Goal: Task Accomplishment & Management: Use online tool/utility

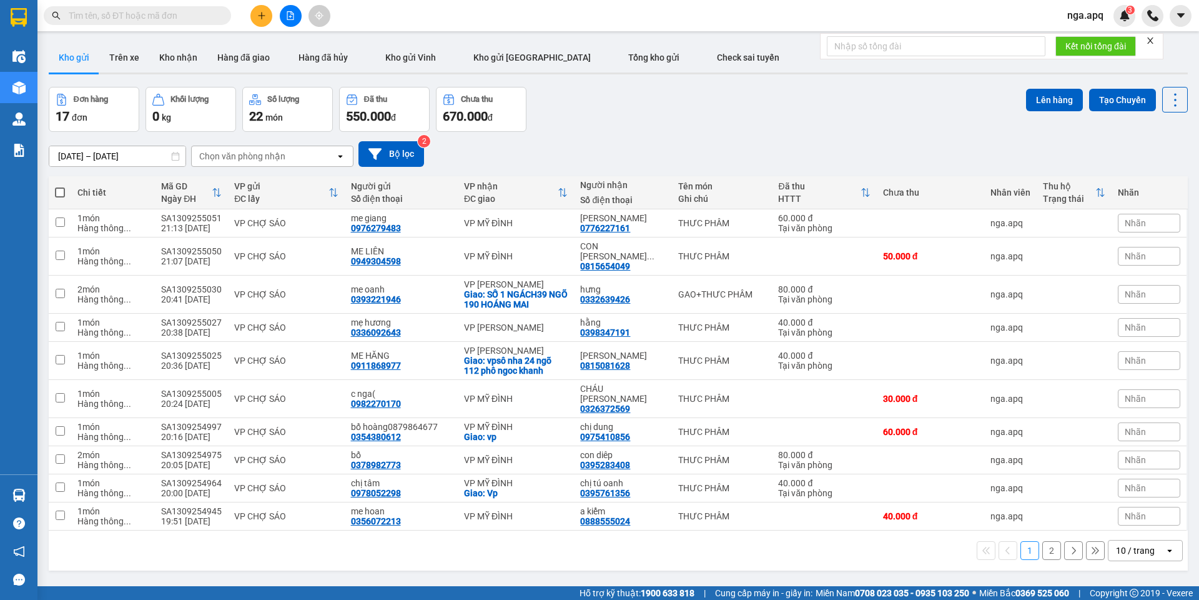
click at [340, 154] on icon "open" at bounding box center [340, 156] width 10 height 10
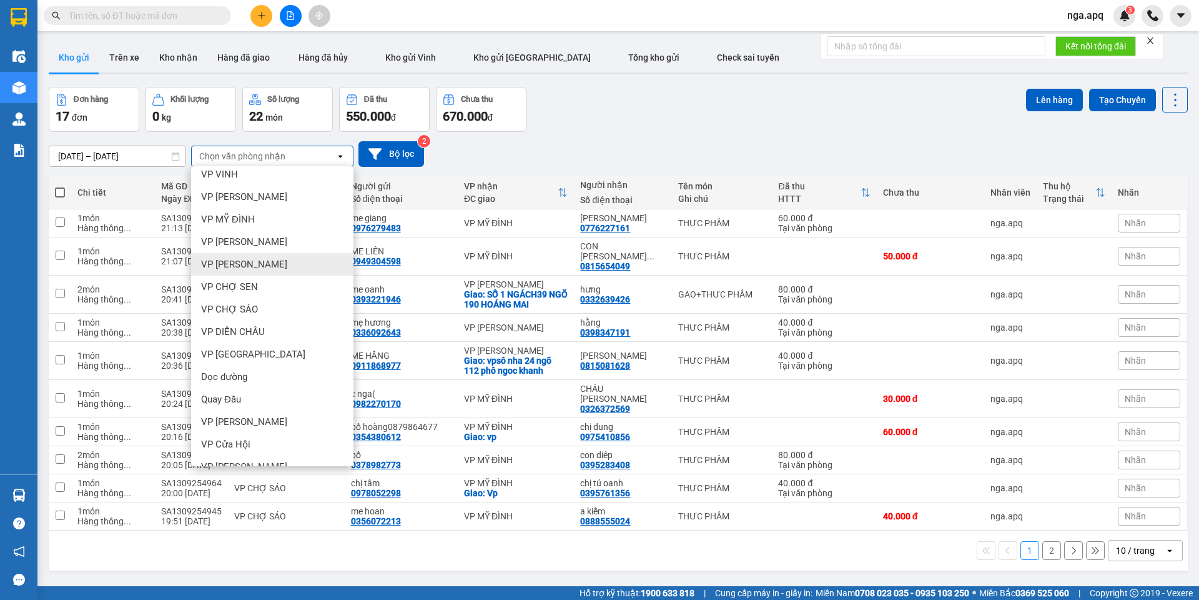
scroll to position [92, 0]
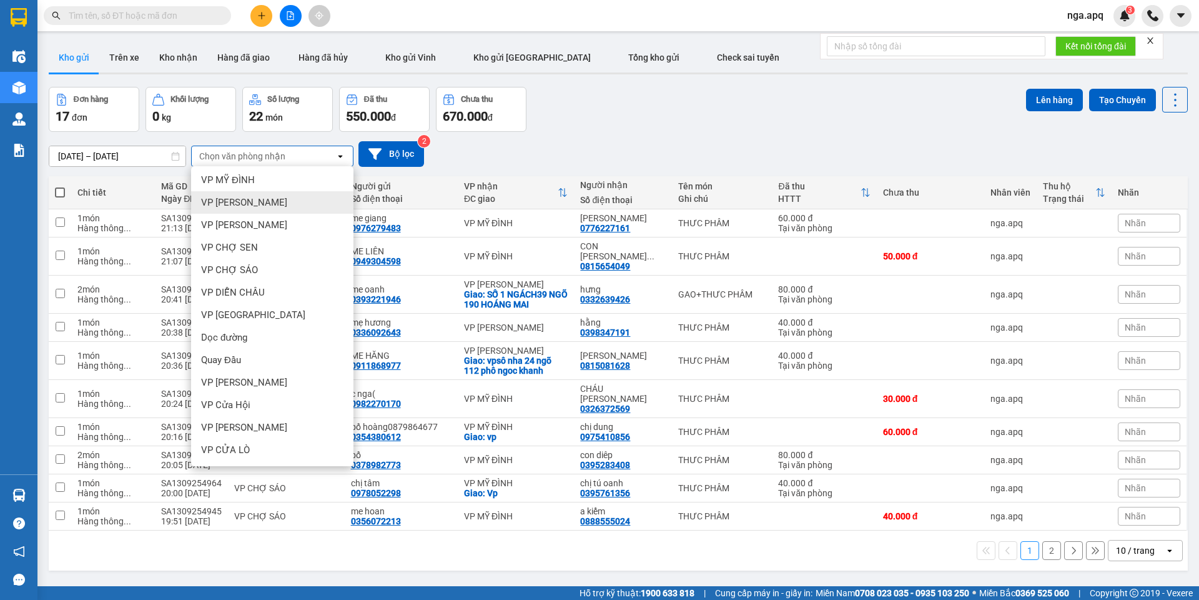
click at [267, 196] on div "VP [PERSON_NAME]" at bounding box center [272, 202] width 162 height 22
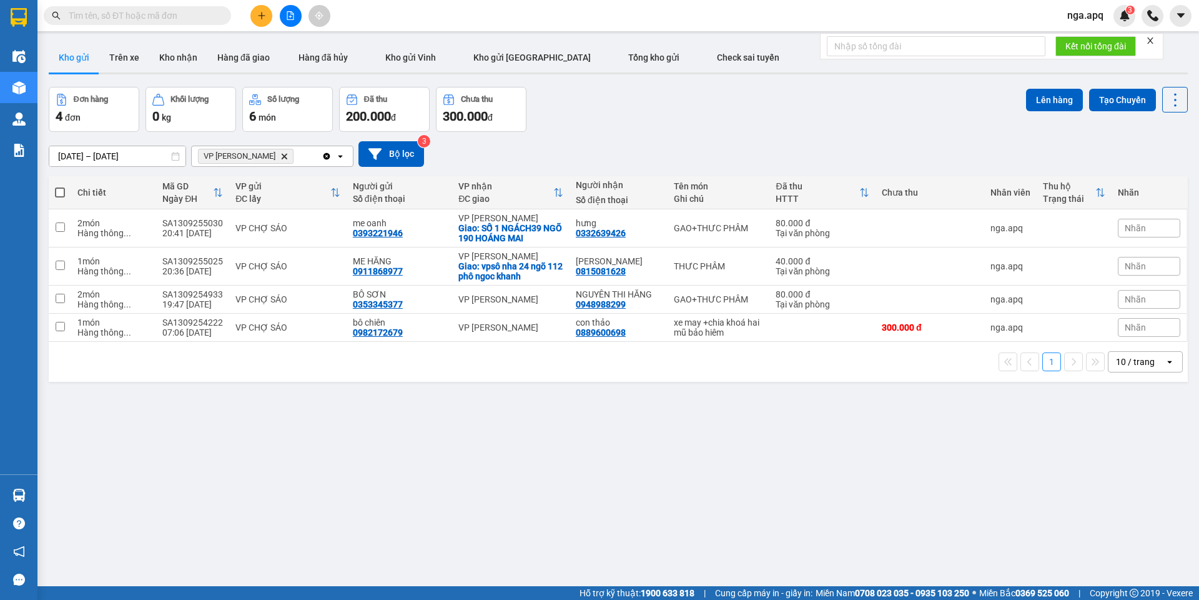
click at [59, 191] on span at bounding box center [60, 192] width 10 height 10
click at [60, 186] on input "checkbox" at bounding box center [60, 186] width 0 height 0
checkbox input "true"
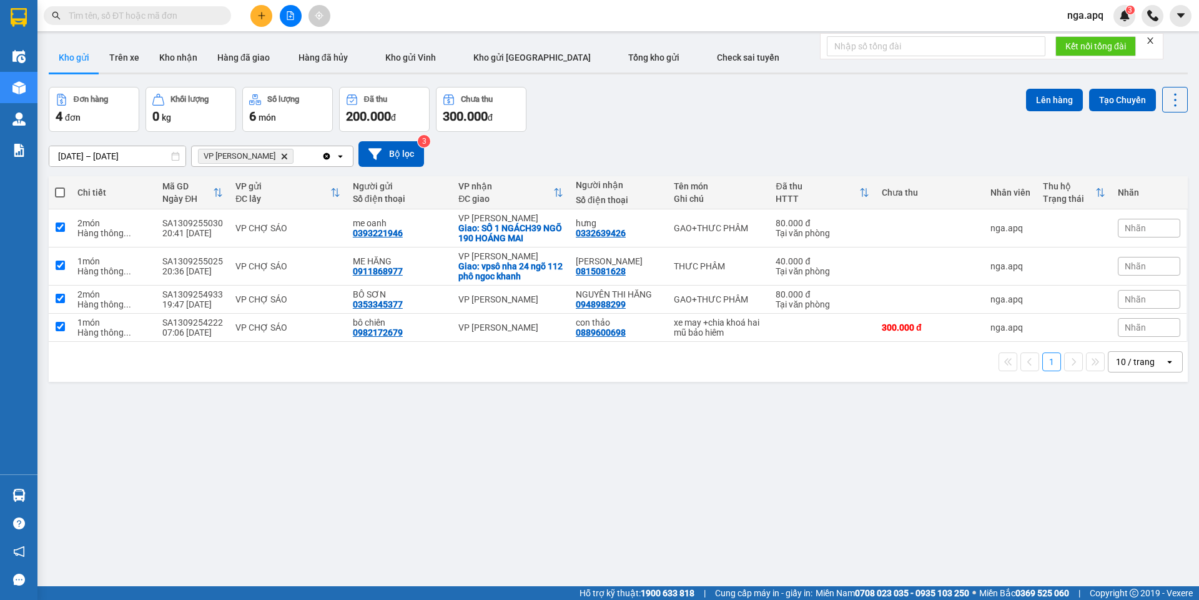
checkbox input "true"
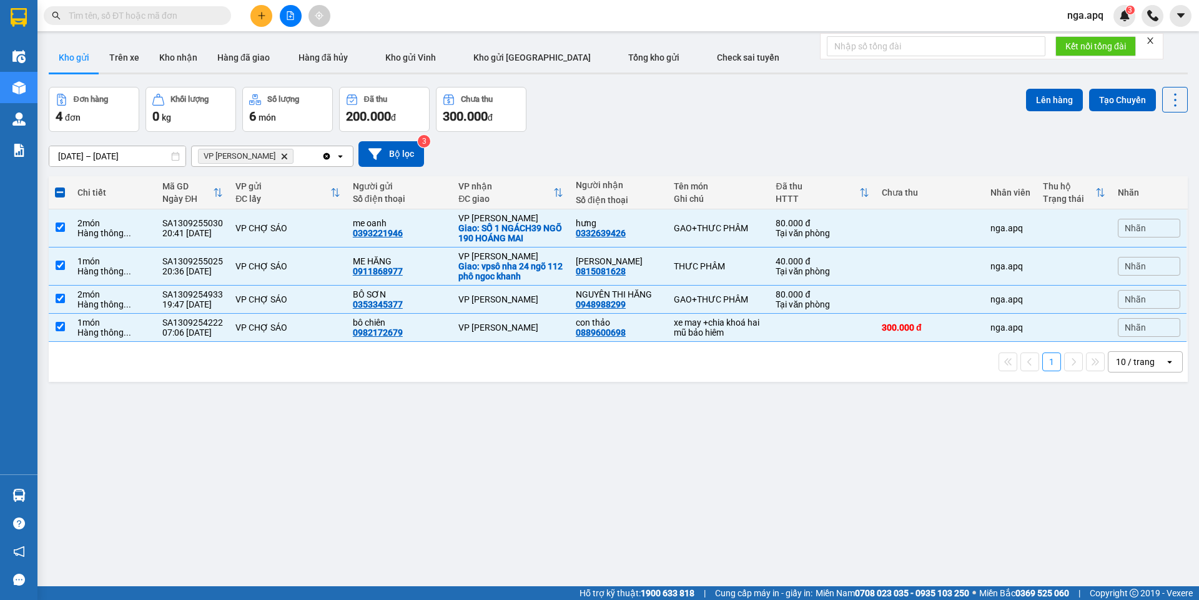
click at [729, 109] on div "Đơn hàng 4 đơn Khối lượng 0 kg Số lượng 6 món Đã thu 200.000 đ Chưa thu 300.000…" at bounding box center [618, 109] width 1139 height 45
click at [280, 153] on icon "Delete" at bounding box center [283, 155] width 7 height 7
checkbox input "false"
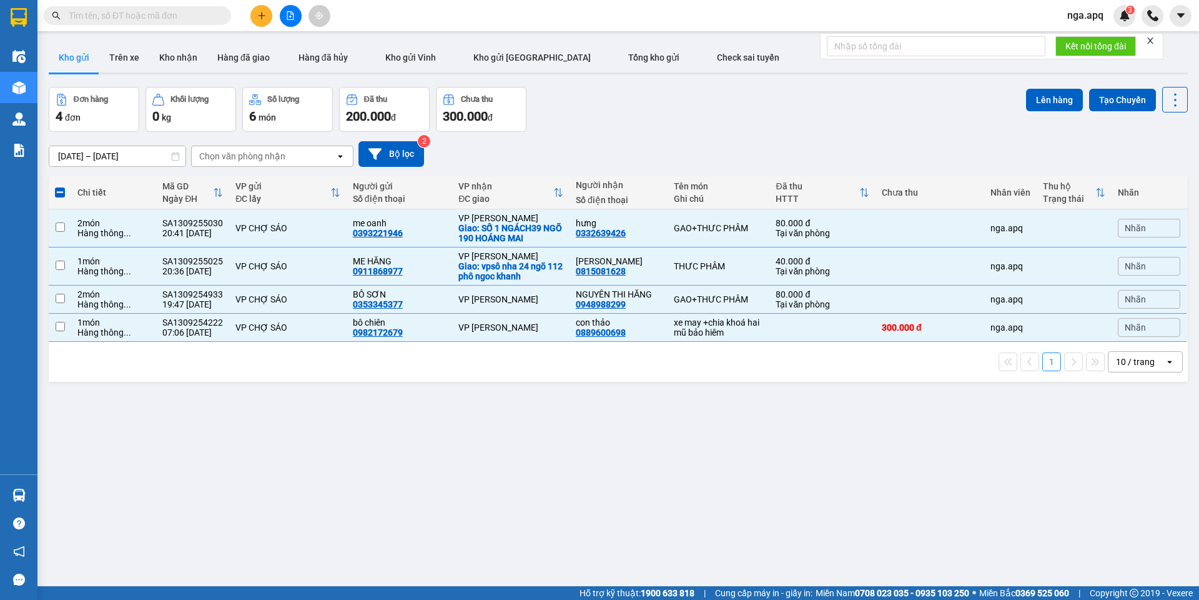
checkbox input "false"
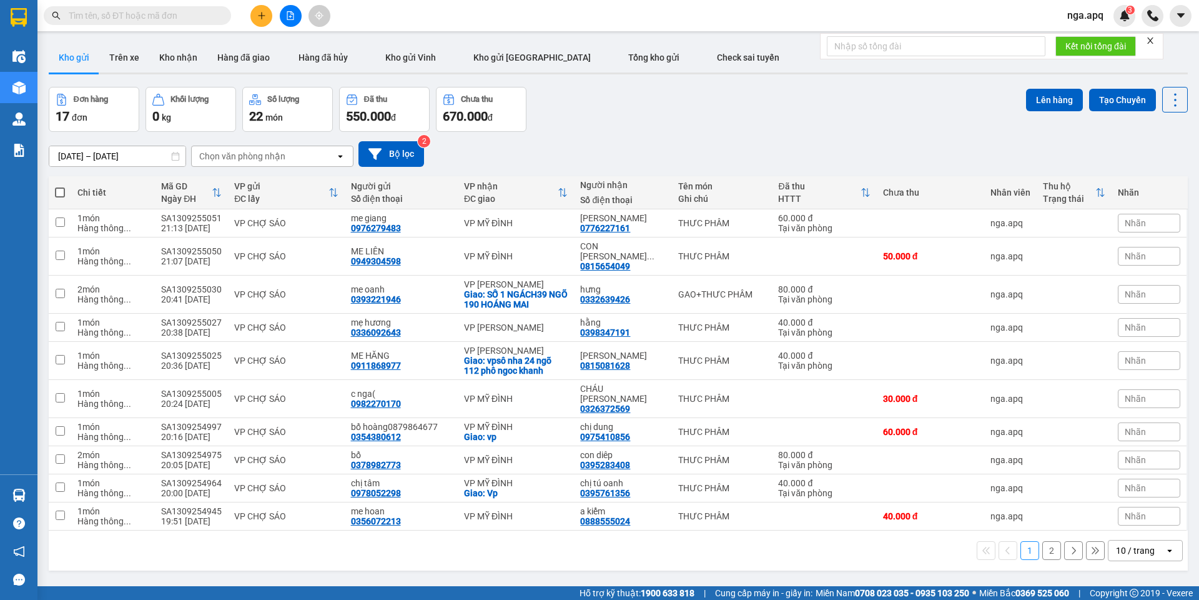
click at [342, 160] on icon "open" at bounding box center [340, 156] width 10 height 10
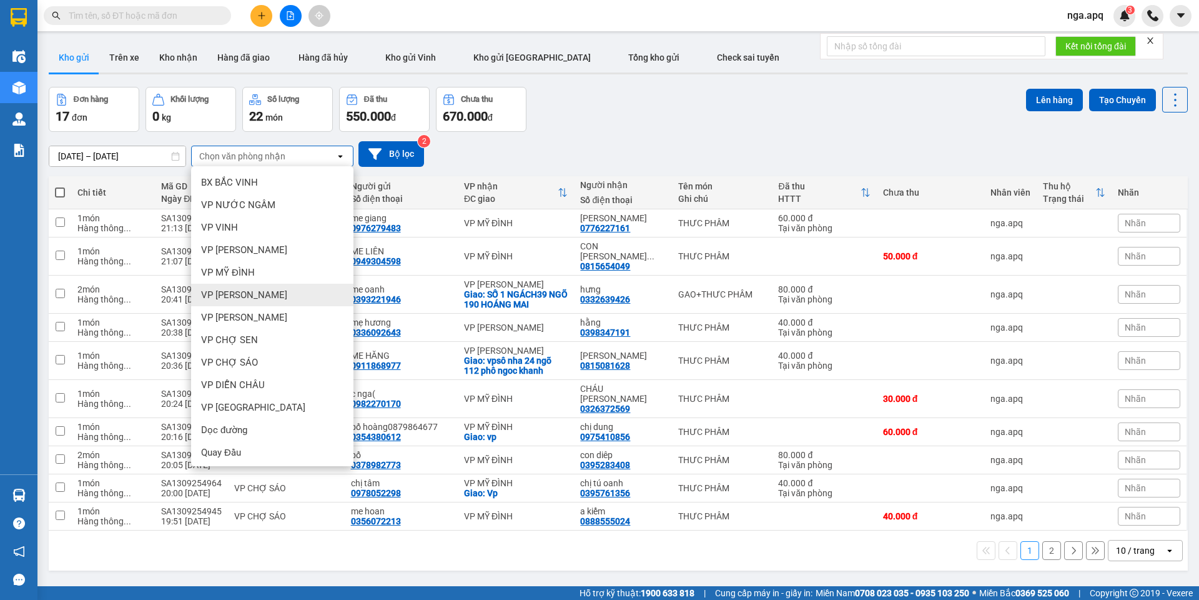
click at [271, 293] on div "VP [PERSON_NAME]" at bounding box center [272, 295] width 162 height 22
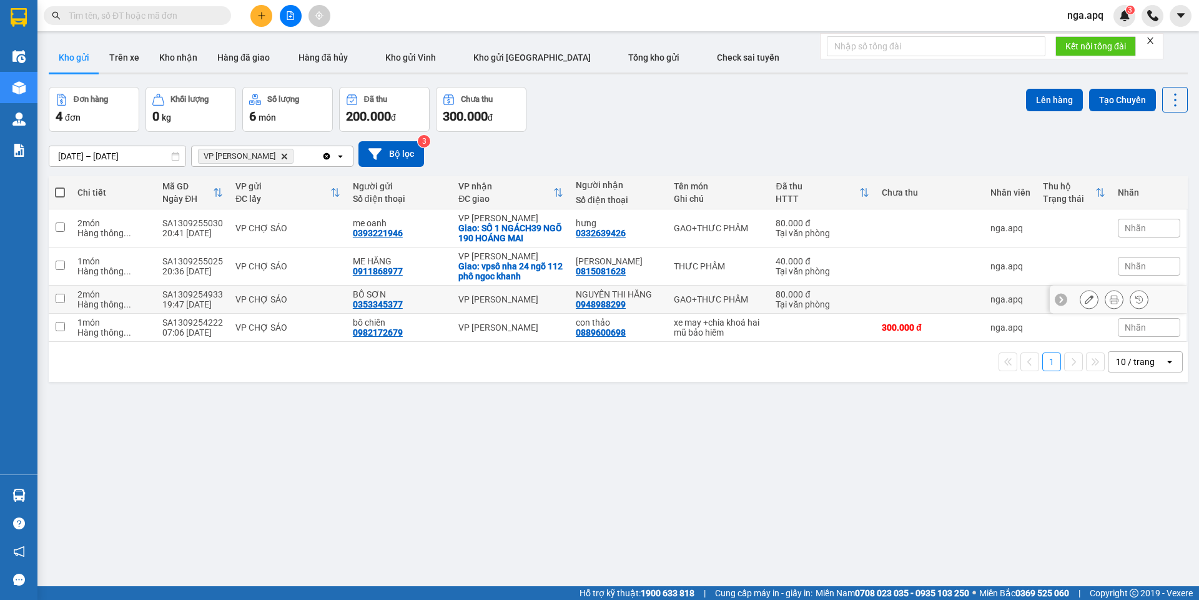
click at [58, 292] on td at bounding box center [60, 299] width 22 height 28
checkbox input "true"
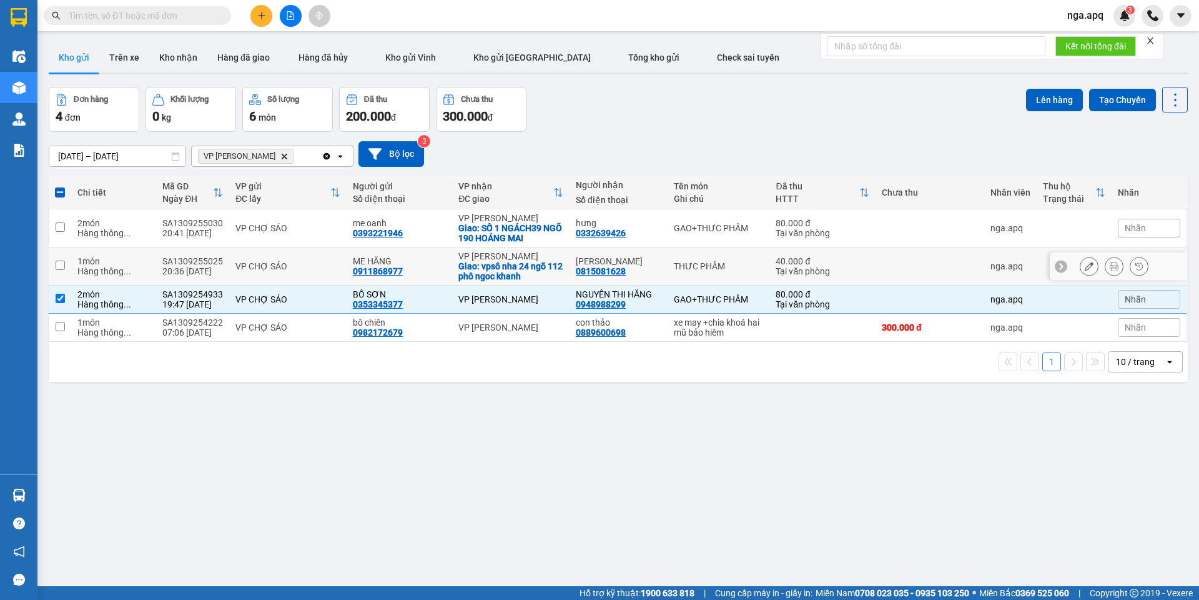
click at [62, 259] on td at bounding box center [60, 266] width 22 height 38
checkbox input "true"
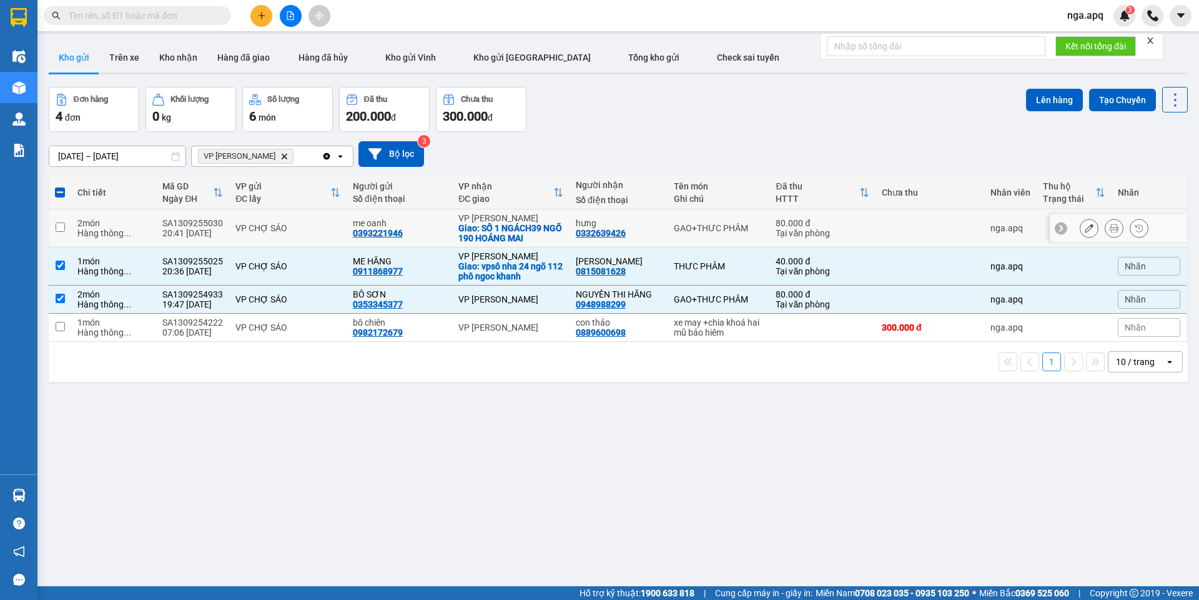
click at [58, 224] on input "checkbox" at bounding box center [60, 226] width 9 height 9
checkbox input "true"
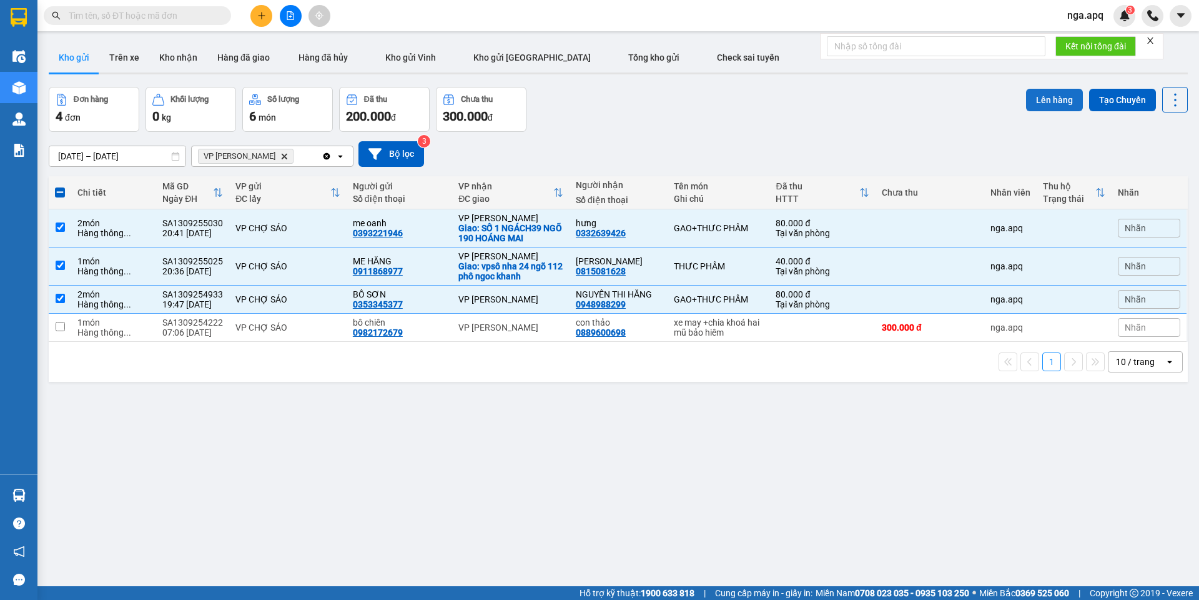
click at [1050, 96] on button "Lên hàng" at bounding box center [1054, 100] width 57 height 22
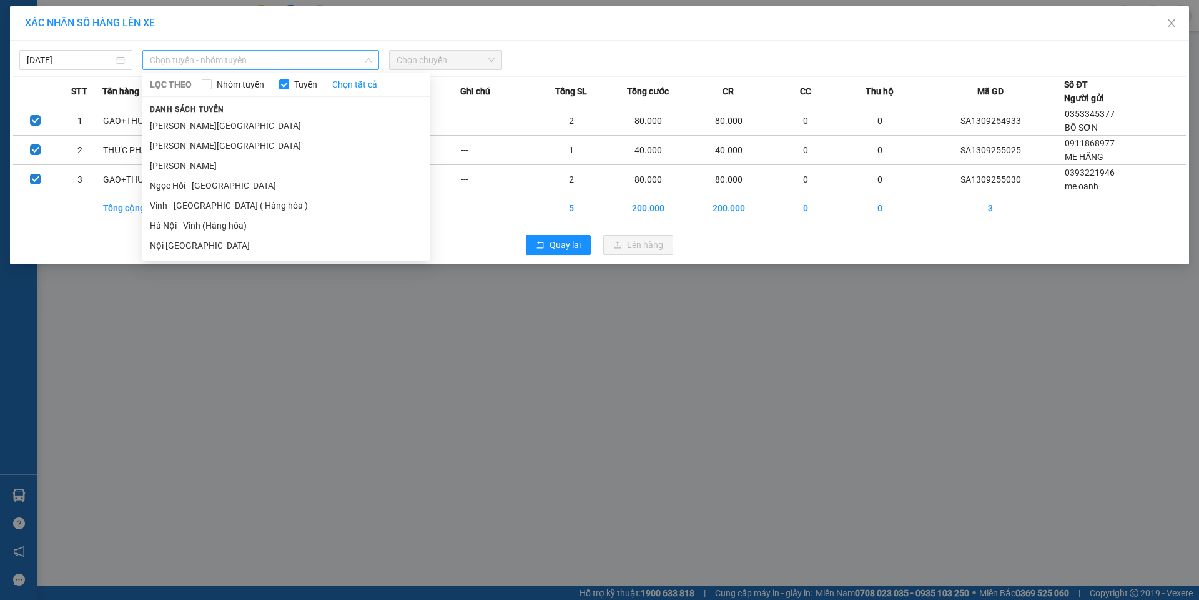
click at [198, 60] on span "Chọn tuyến - nhóm tuyến" at bounding box center [261, 60] width 222 height 19
click at [165, 205] on li "Vinh - [GEOGRAPHIC_DATA] ( Hàng hóa )" at bounding box center [285, 205] width 287 height 20
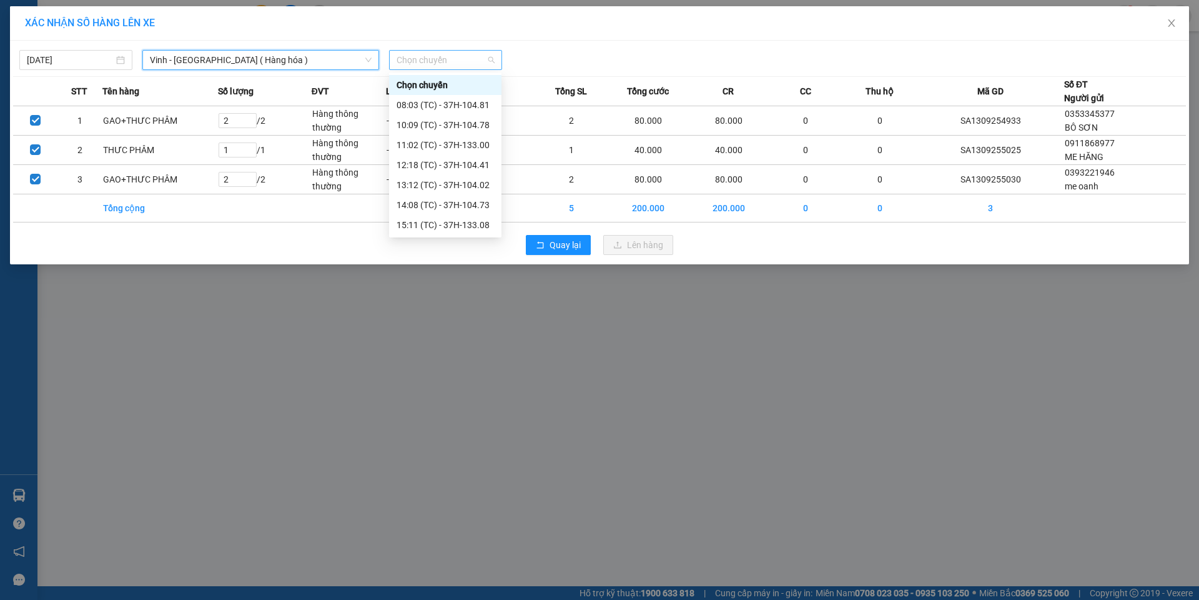
click at [440, 56] on span "Chọn chuyến" at bounding box center [446, 60] width 98 height 19
click at [428, 164] on div "23:03 (TC) - 37H-133.02" at bounding box center [445, 165] width 97 height 14
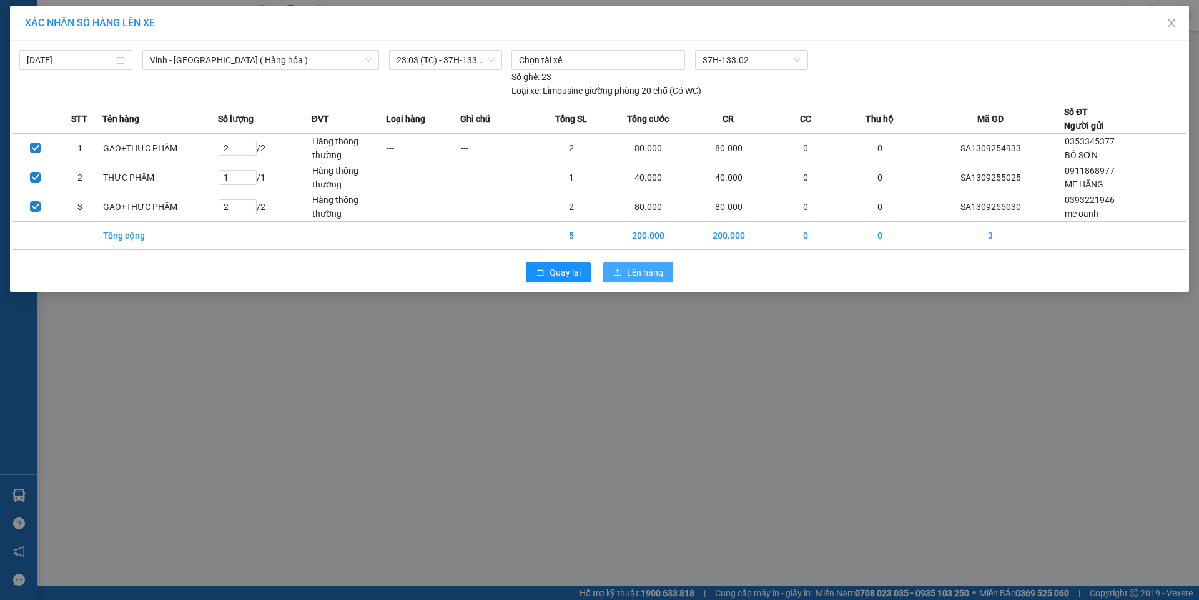
click at [631, 268] on span "Lên hàng" at bounding box center [645, 272] width 36 height 14
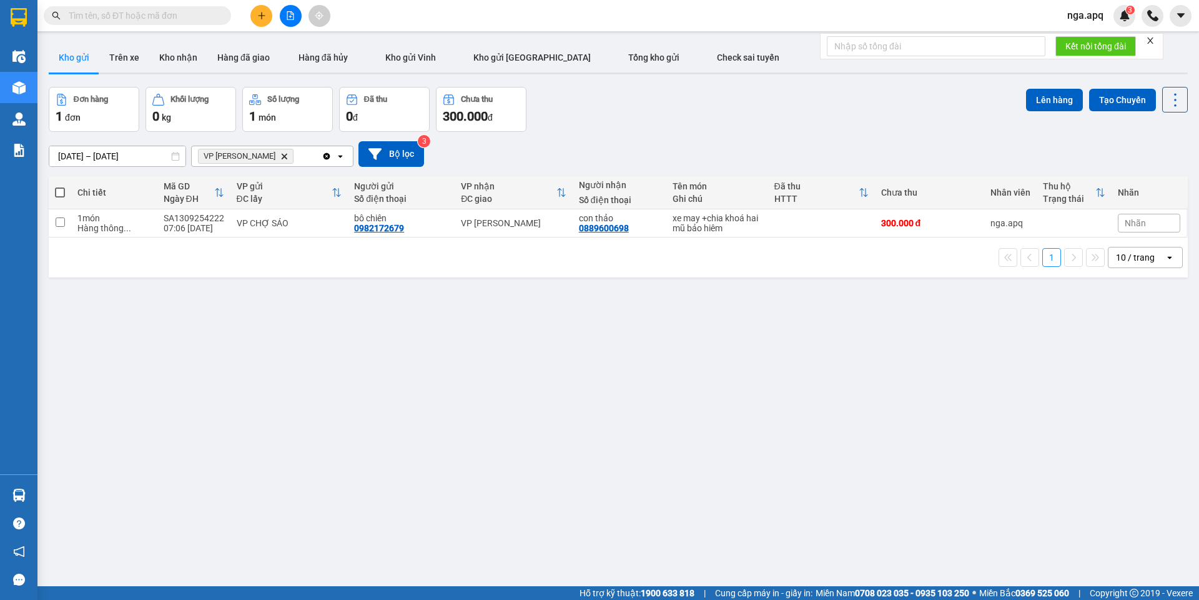
click at [280, 159] on icon "Delete" at bounding box center [283, 155] width 7 height 7
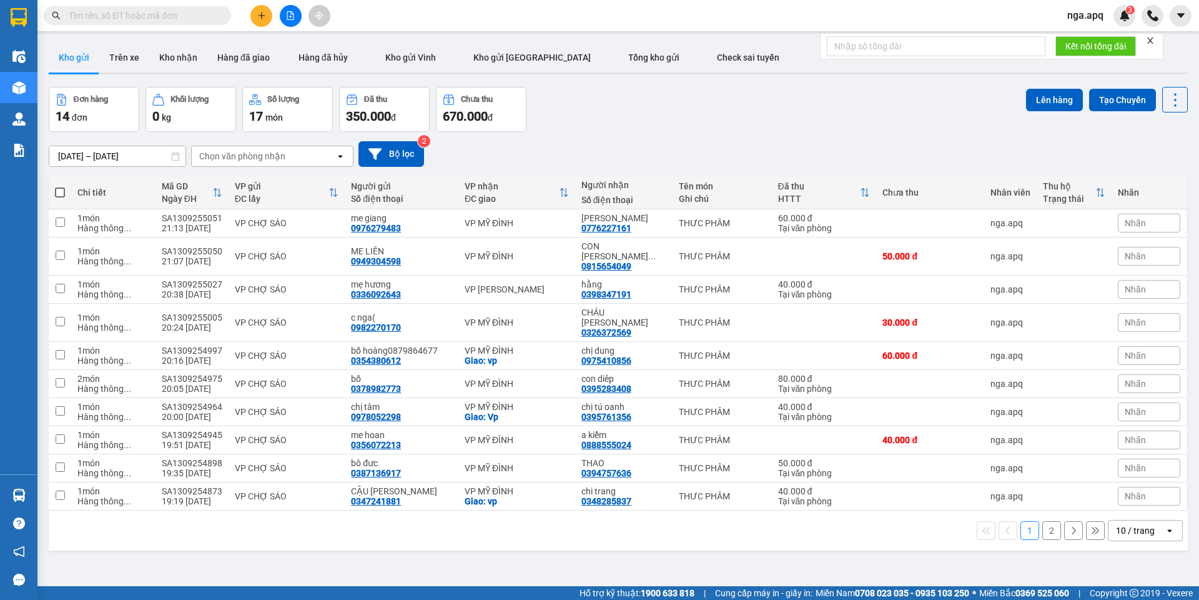
click at [303, 156] on div "Chọn văn phòng nhận" at bounding box center [264, 156] width 144 height 20
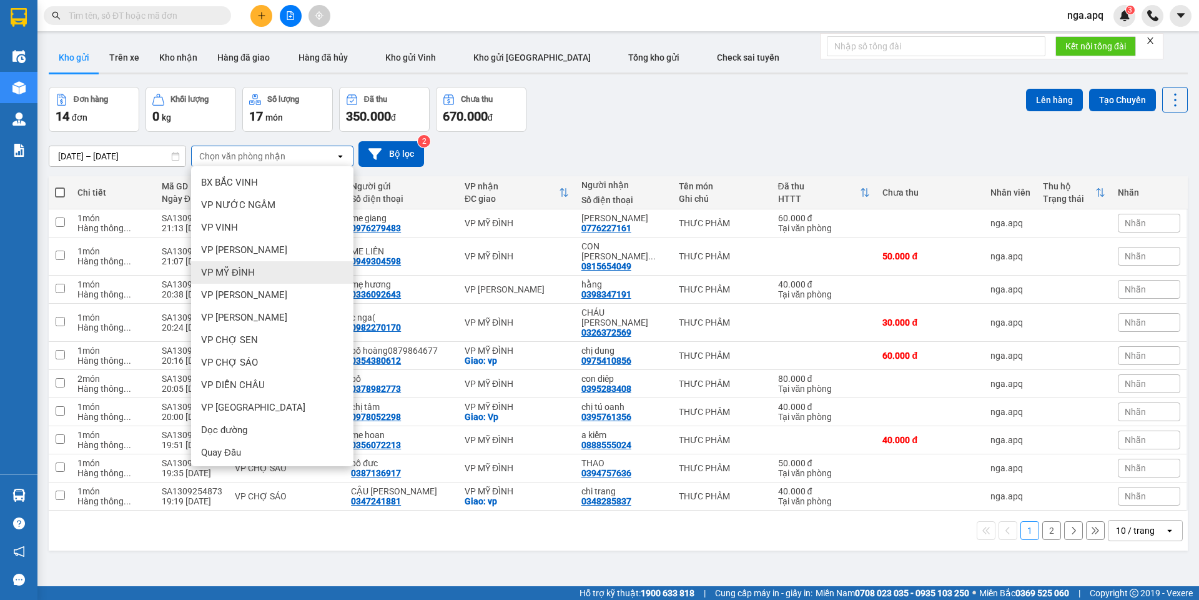
click at [274, 273] on div "VP MỸ ĐÌNH" at bounding box center [272, 272] width 162 height 22
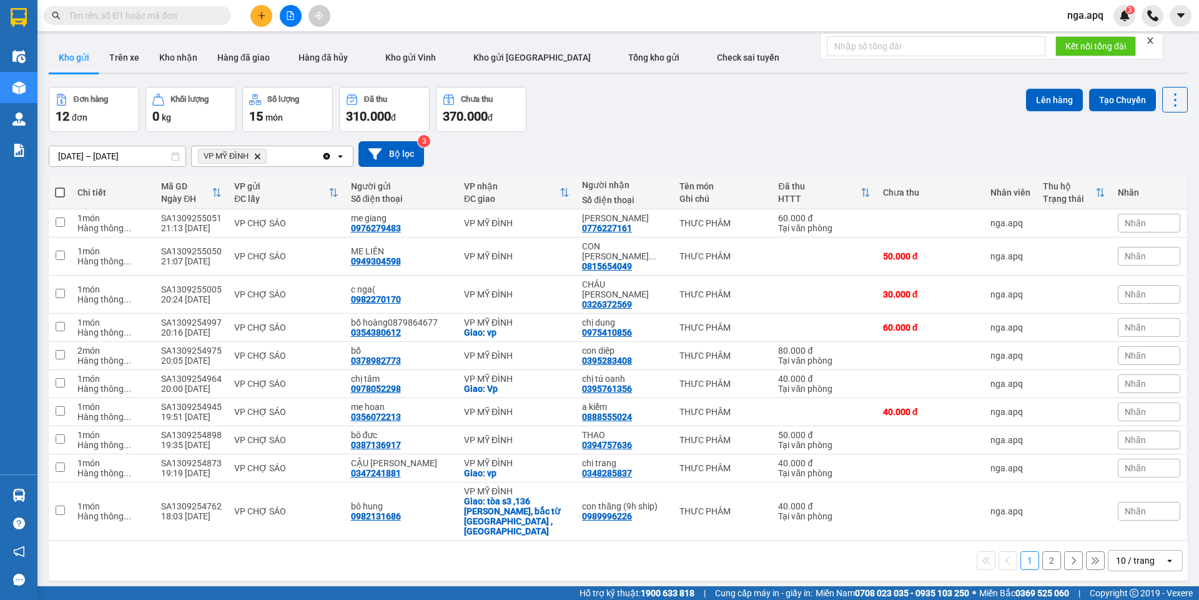
click at [60, 188] on span at bounding box center [60, 192] width 10 height 10
click at [60, 186] on input "checkbox" at bounding box center [60, 186] width 0 height 0
checkbox input "true"
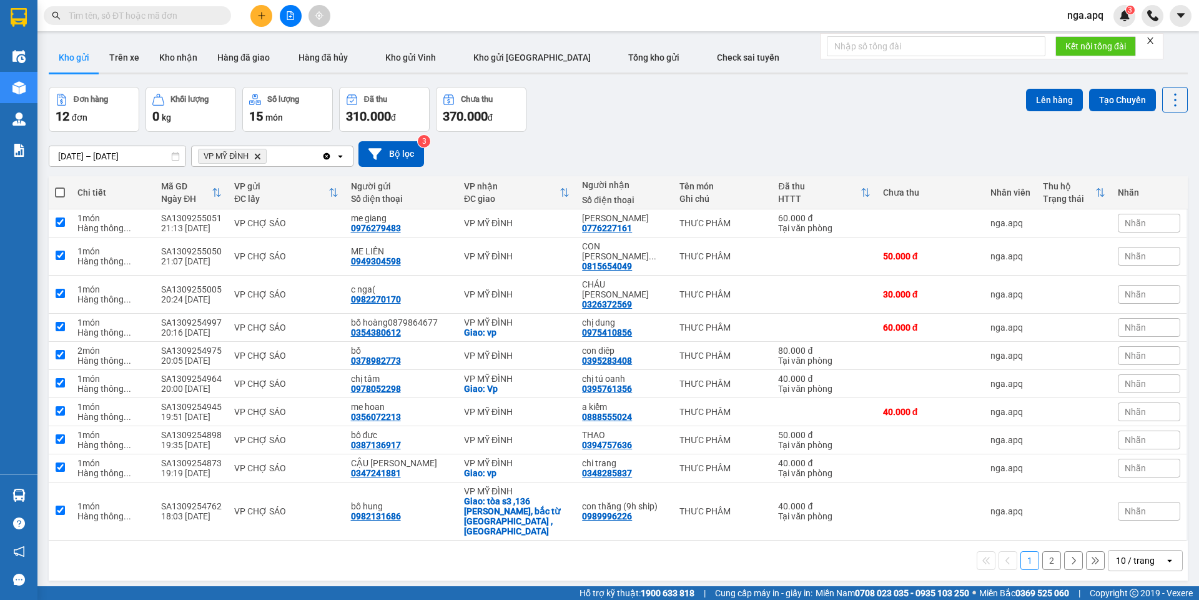
checkbox input "true"
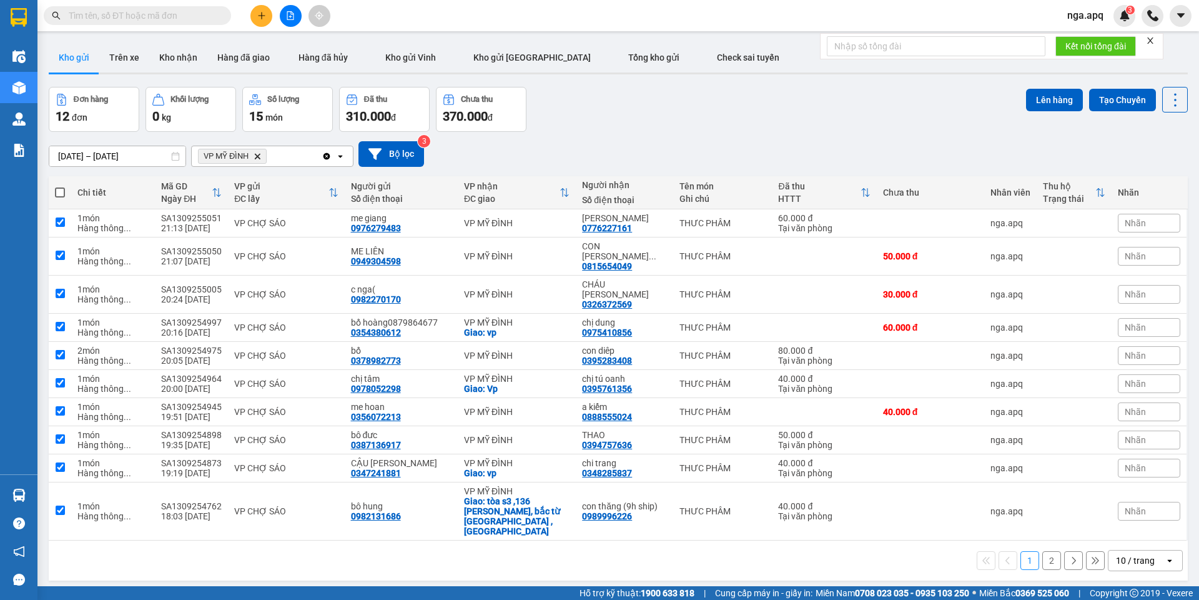
checkbox input "true"
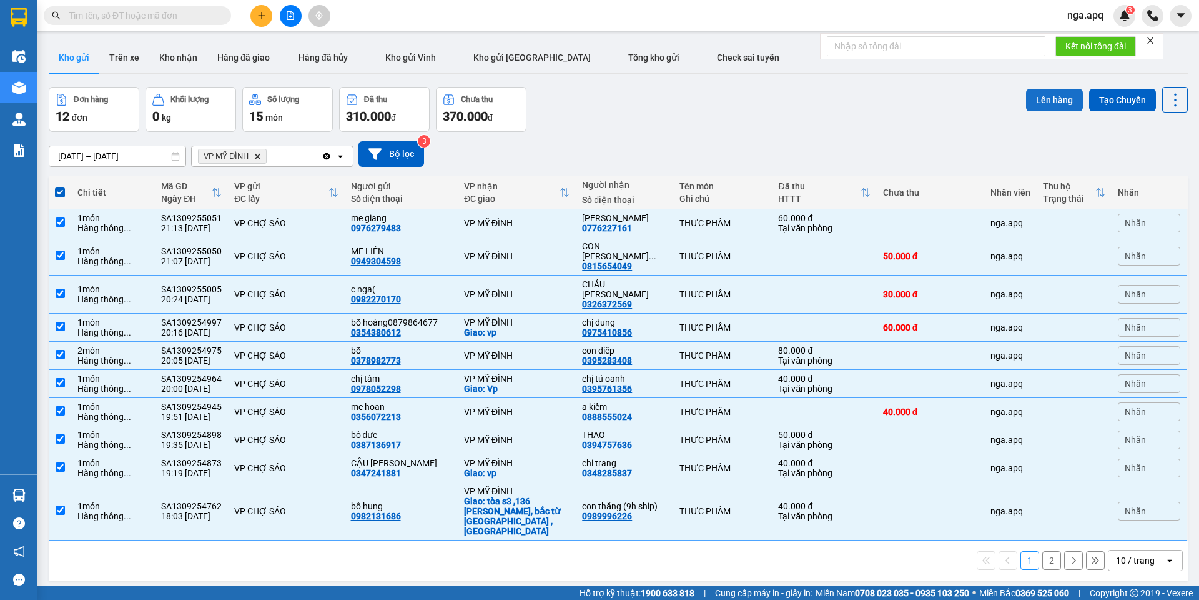
click at [1050, 96] on button "Lên hàng" at bounding box center [1054, 100] width 57 height 22
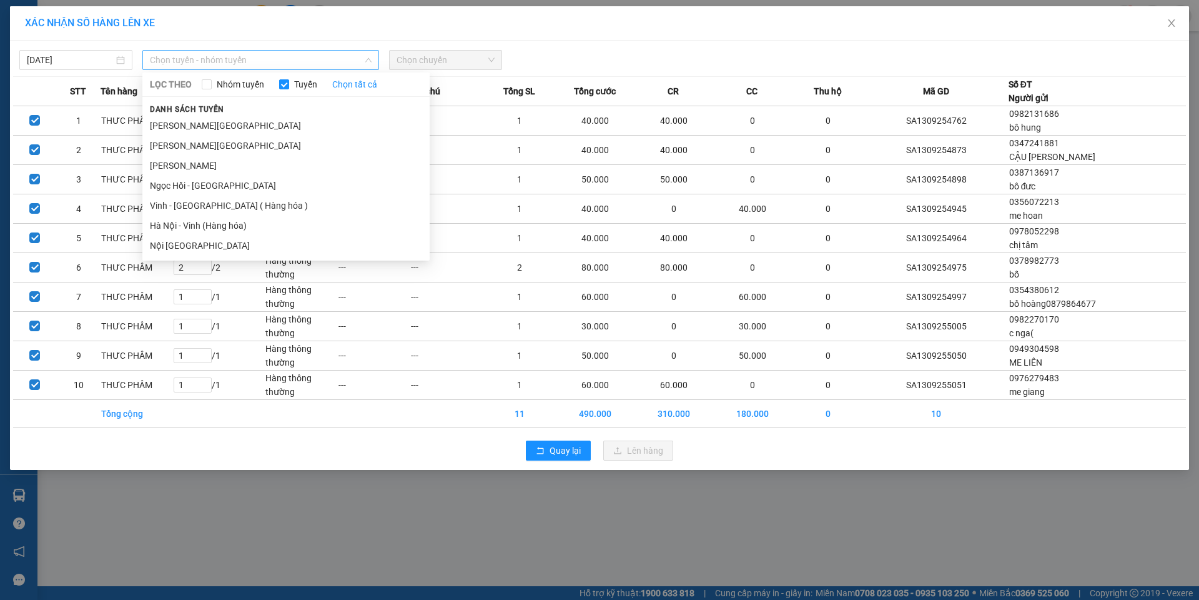
click at [227, 57] on span "Chọn tuyến - nhóm tuyến" at bounding box center [261, 60] width 222 height 19
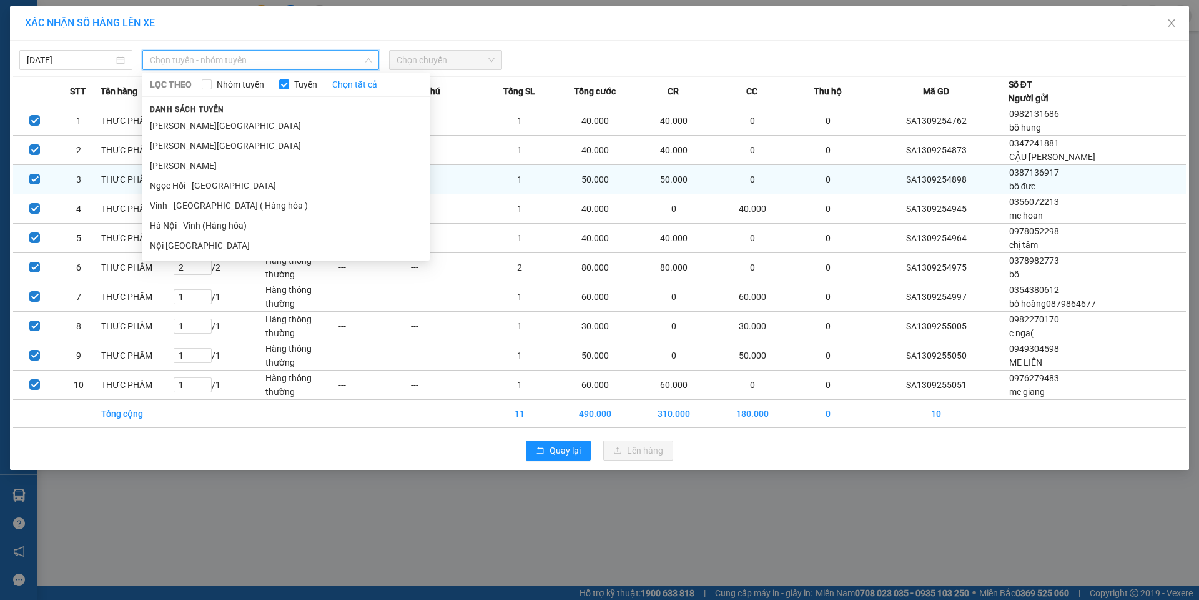
drag, startPoint x: 176, startPoint y: 204, endPoint x: 201, endPoint y: 186, distance: 30.5
click at [183, 202] on li "Vinh - [GEOGRAPHIC_DATA] ( Hàng hóa )" at bounding box center [285, 205] width 287 height 20
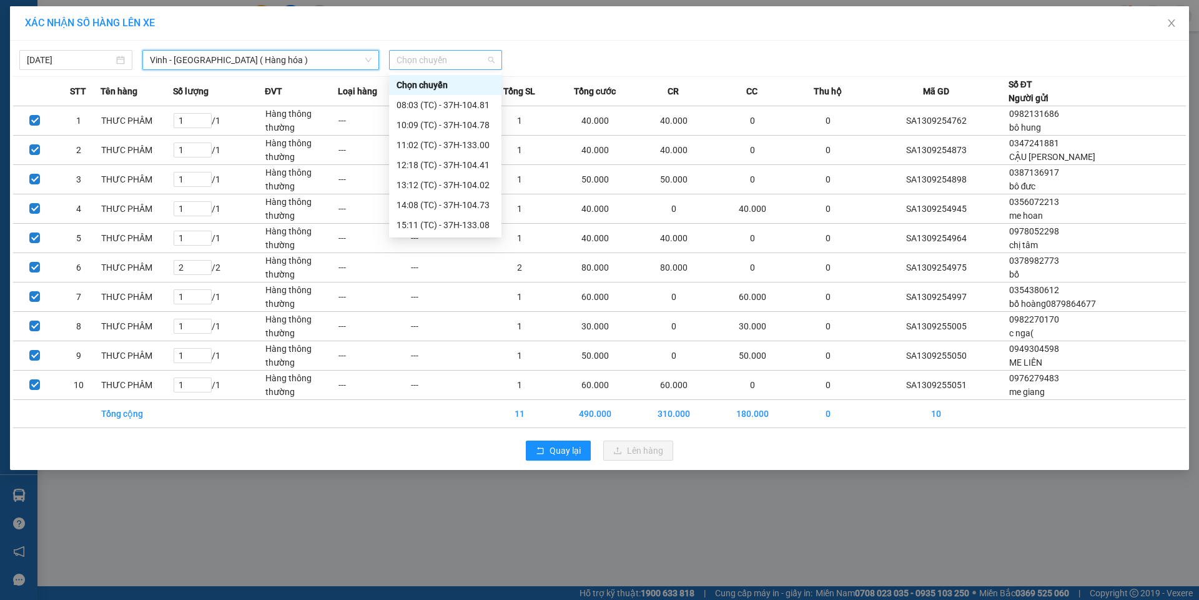
click at [456, 63] on span "Chọn chuyến" at bounding box center [446, 60] width 98 height 19
click at [450, 122] on div "23:01 (TC) - 37H-104.82" at bounding box center [445, 125] width 97 height 14
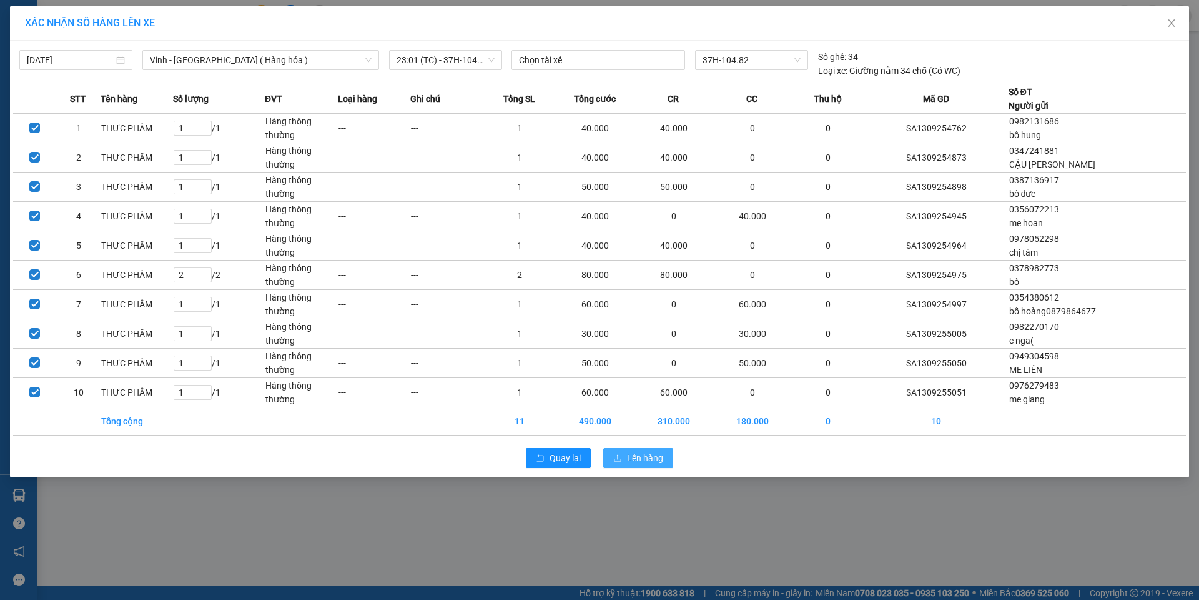
click at [642, 455] on span "Lên hàng" at bounding box center [645, 458] width 36 height 14
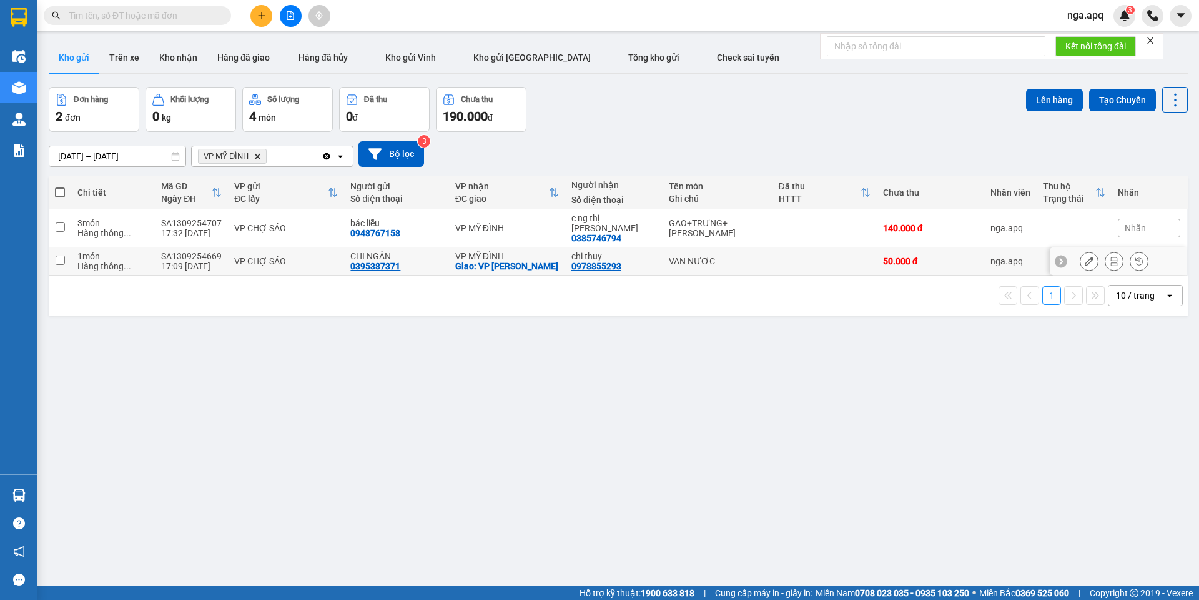
click at [59, 255] on input "checkbox" at bounding box center [60, 259] width 9 height 9
checkbox input "true"
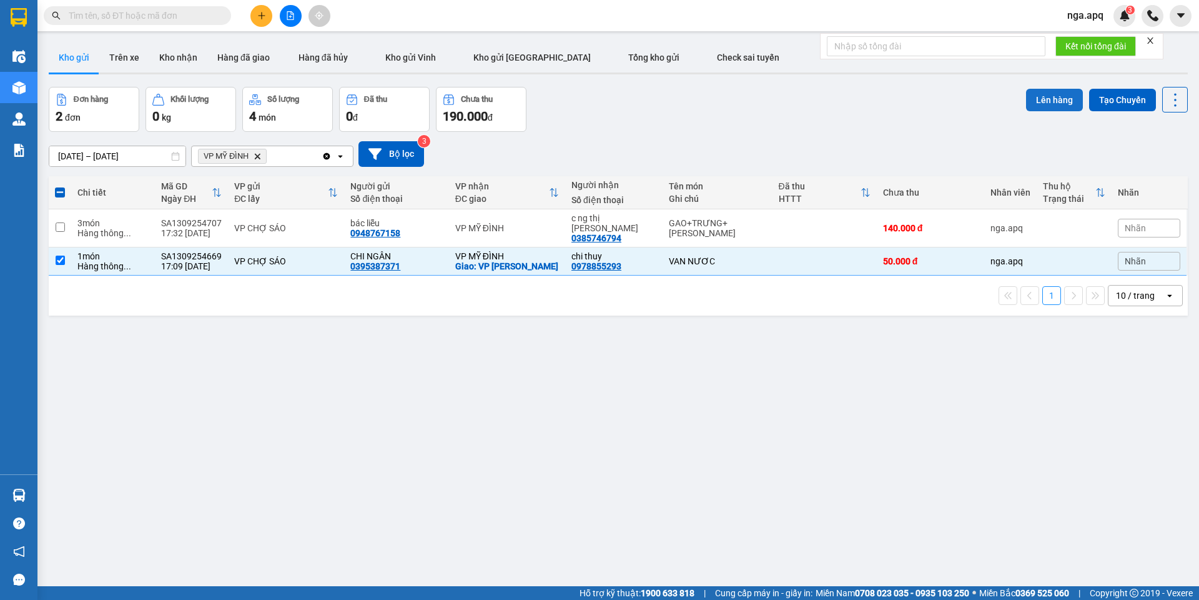
click at [1047, 97] on button "Lên hàng" at bounding box center [1054, 100] width 57 height 22
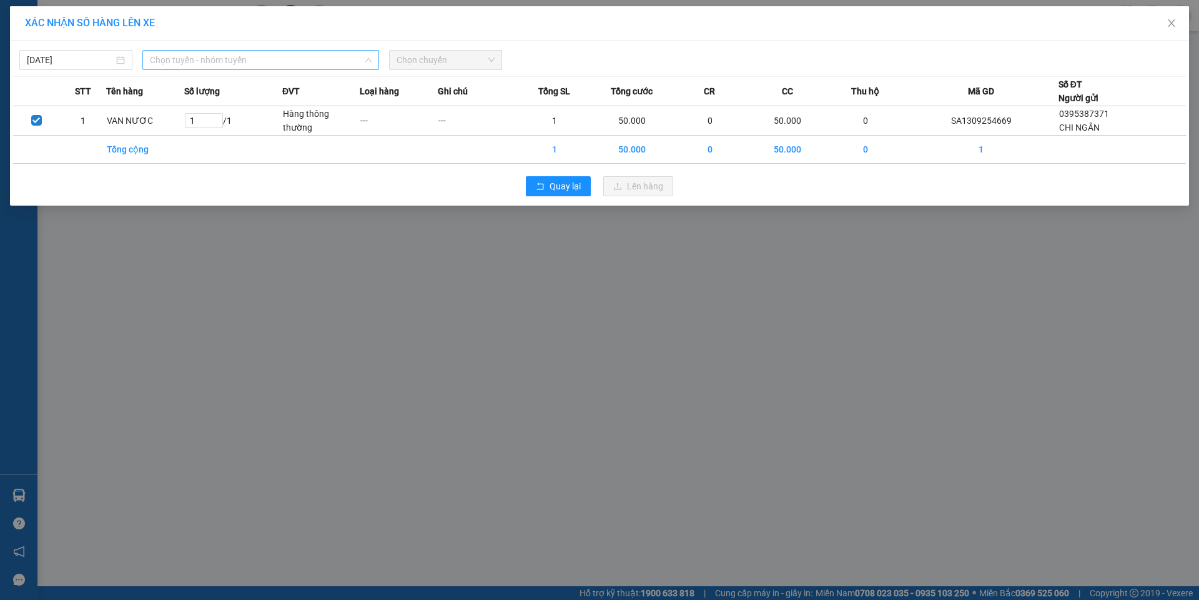
click at [239, 57] on span "Chọn tuyến - nhóm tuyến" at bounding box center [261, 60] width 222 height 19
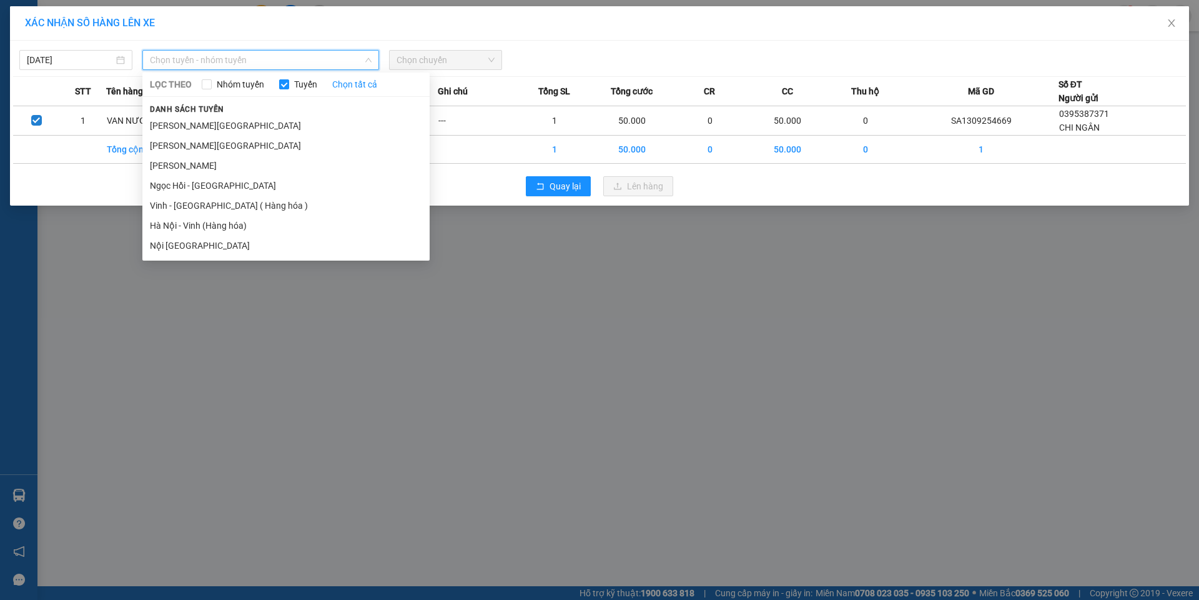
drag, startPoint x: 186, startPoint y: 204, endPoint x: 195, endPoint y: 194, distance: 13.7
click at [188, 201] on li "Vinh - [GEOGRAPHIC_DATA] ( Hàng hóa )" at bounding box center [285, 205] width 287 height 20
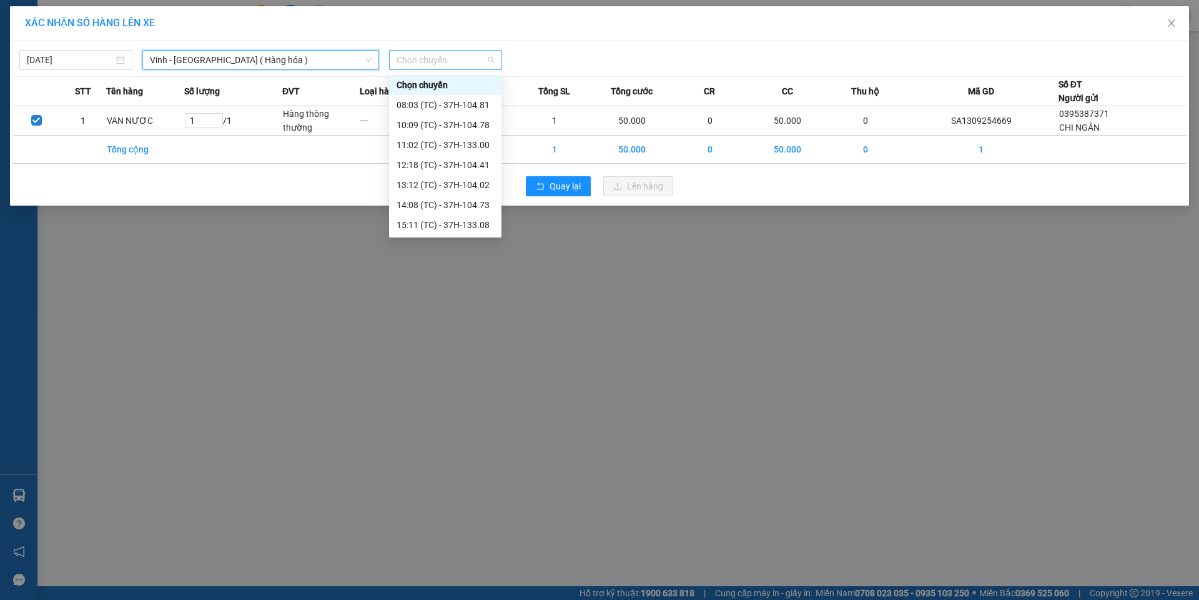
click at [451, 58] on span "Chọn chuyến" at bounding box center [446, 60] width 98 height 19
click at [430, 199] on div "23:01 (TC) - 37H-104.82" at bounding box center [445, 200] width 97 height 14
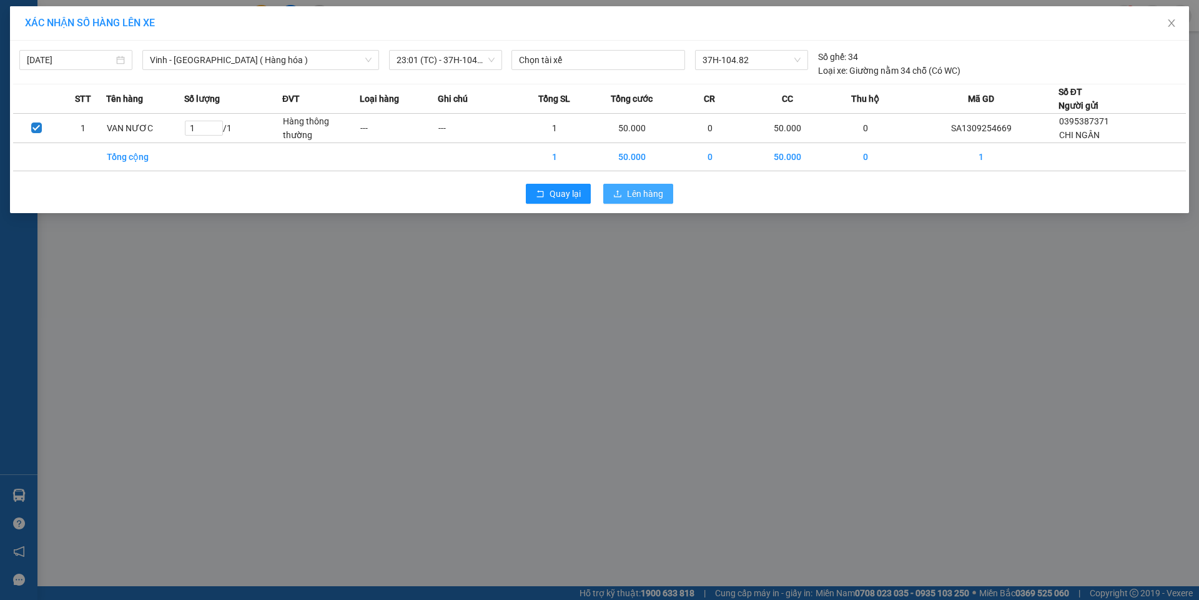
click at [658, 198] on span "Lên hàng" at bounding box center [645, 194] width 36 height 14
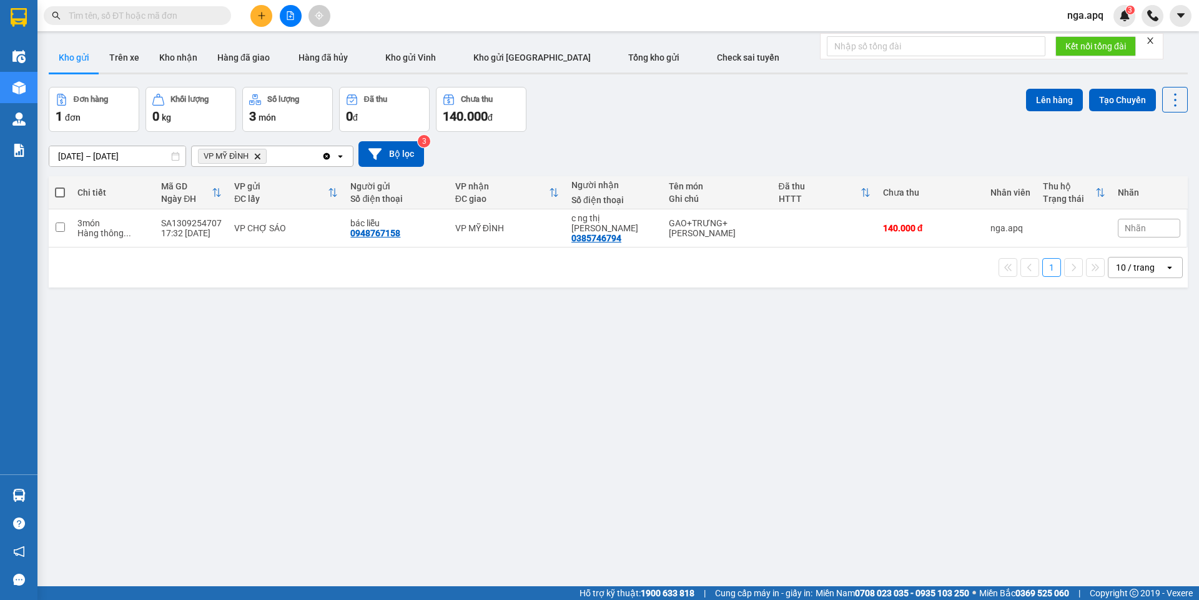
click at [62, 189] on span at bounding box center [60, 192] width 10 height 10
click at [60, 186] on input "checkbox" at bounding box center [60, 186] width 0 height 0
checkbox input "true"
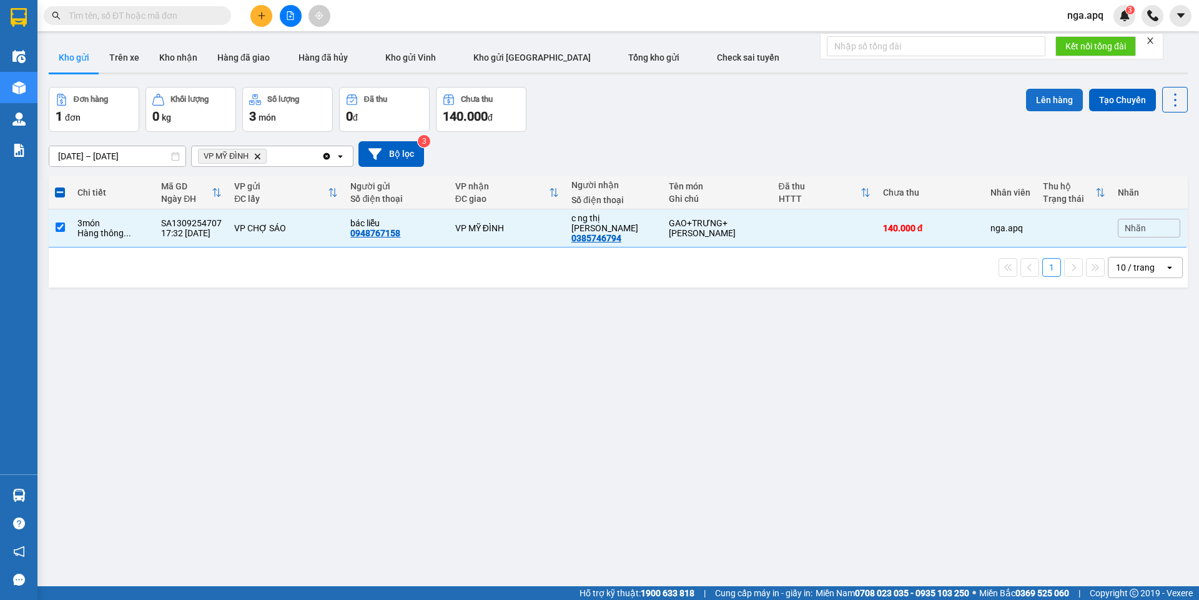
click at [1037, 97] on button "Lên hàng" at bounding box center [1054, 100] width 57 height 22
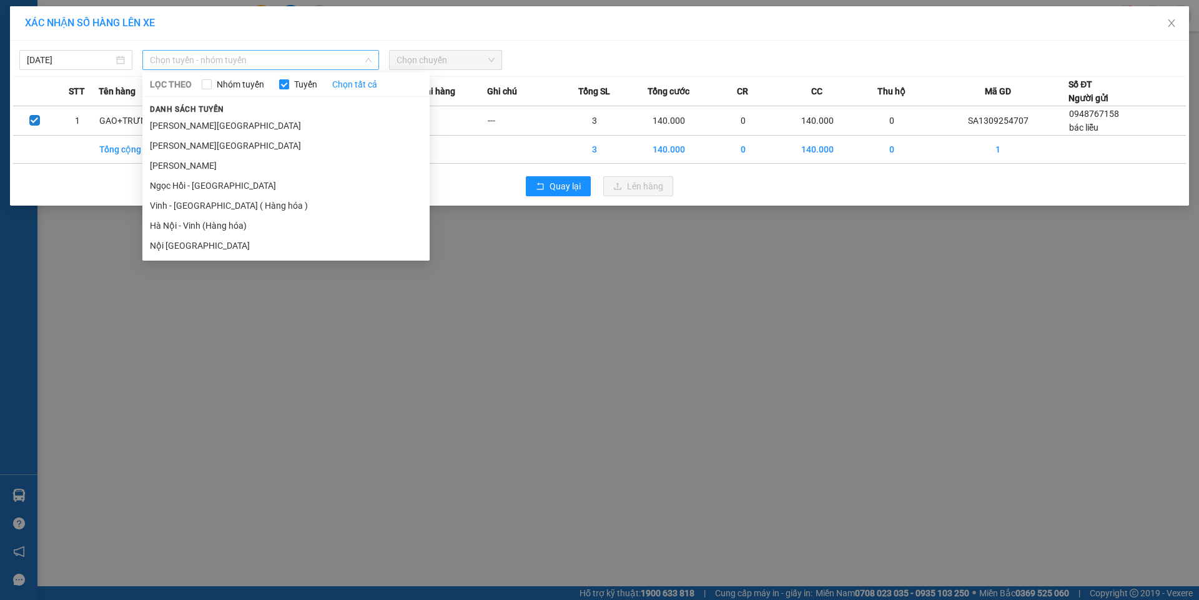
click at [240, 57] on span "Chọn tuyến - nhóm tuyến" at bounding box center [261, 60] width 222 height 19
drag, startPoint x: 166, startPoint y: 199, endPoint x: 172, endPoint y: 195, distance: 6.8
click at [171, 195] on li "Vinh - [GEOGRAPHIC_DATA] ( Hàng hóa )" at bounding box center [285, 205] width 287 height 20
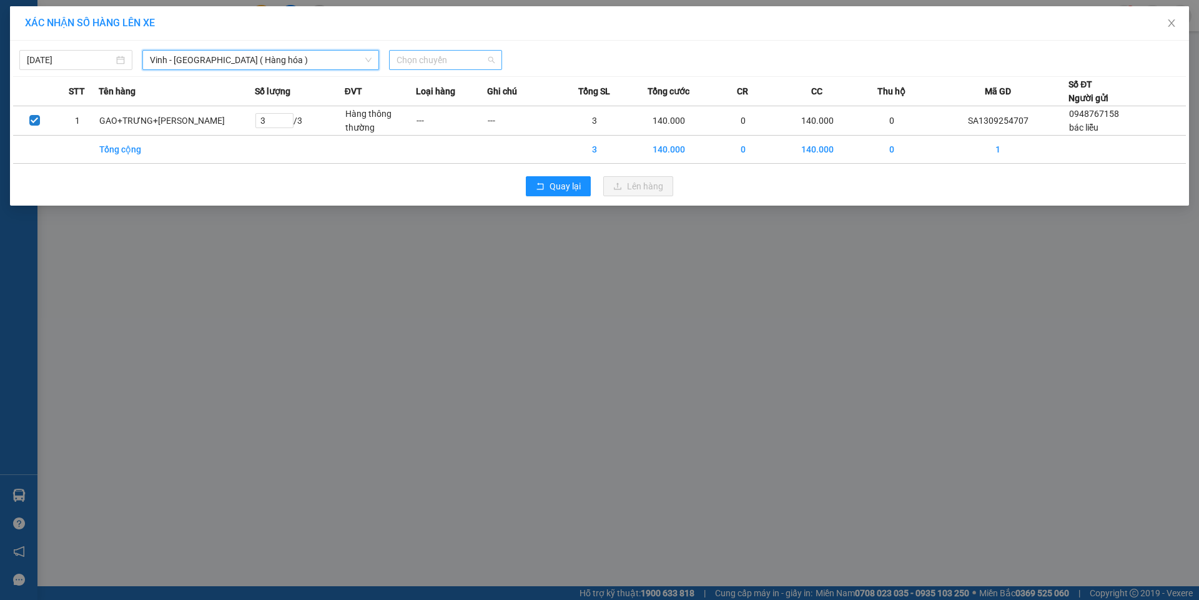
click at [465, 52] on span "Chọn chuyến" at bounding box center [446, 60] width 98 height 19
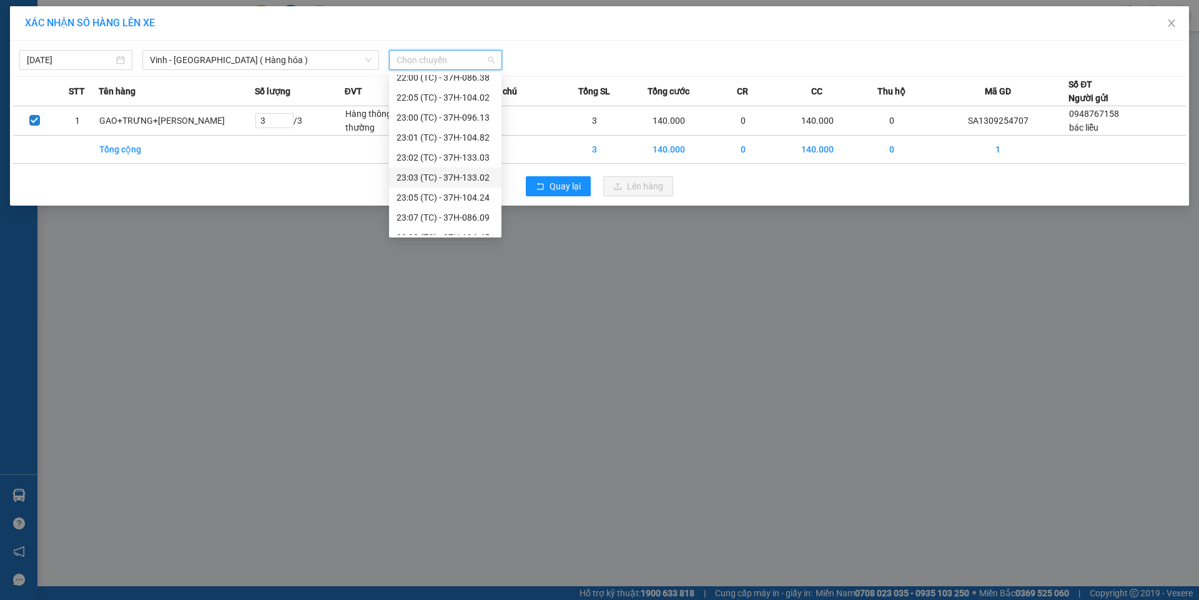
scroll to position [200, 0]
click at [429, 123] on div "23:01 (TC) - 37H-104.82" at bounding box center [445, 125] width 97 height 14
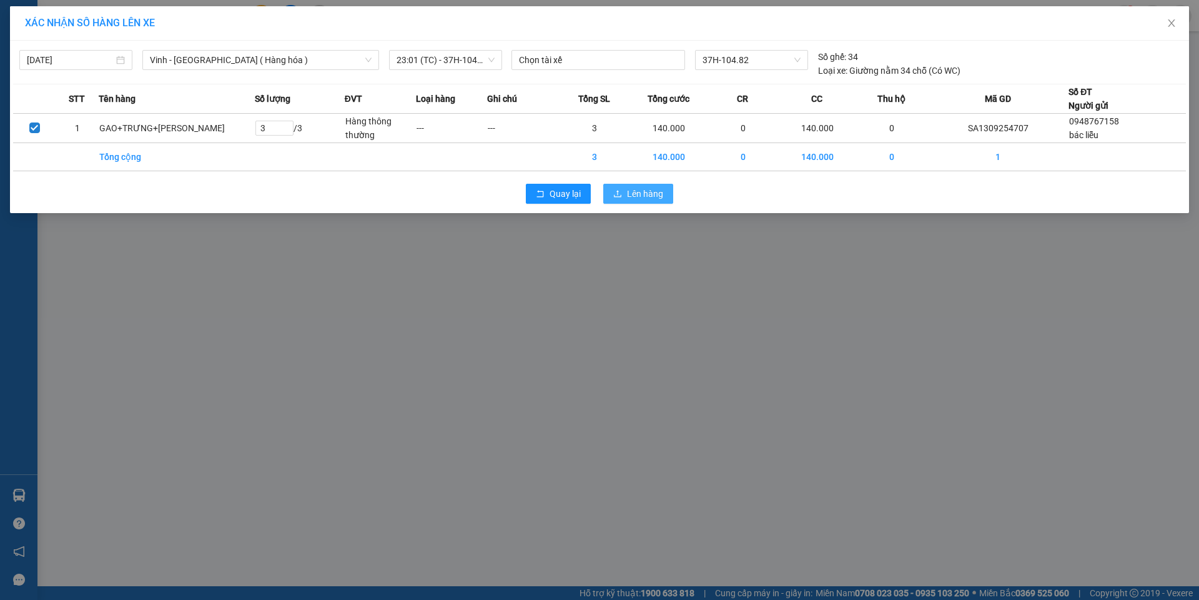
click at [636, 190] on span "Lên hàng" at bounding box center [645, 194] width 36 height 14
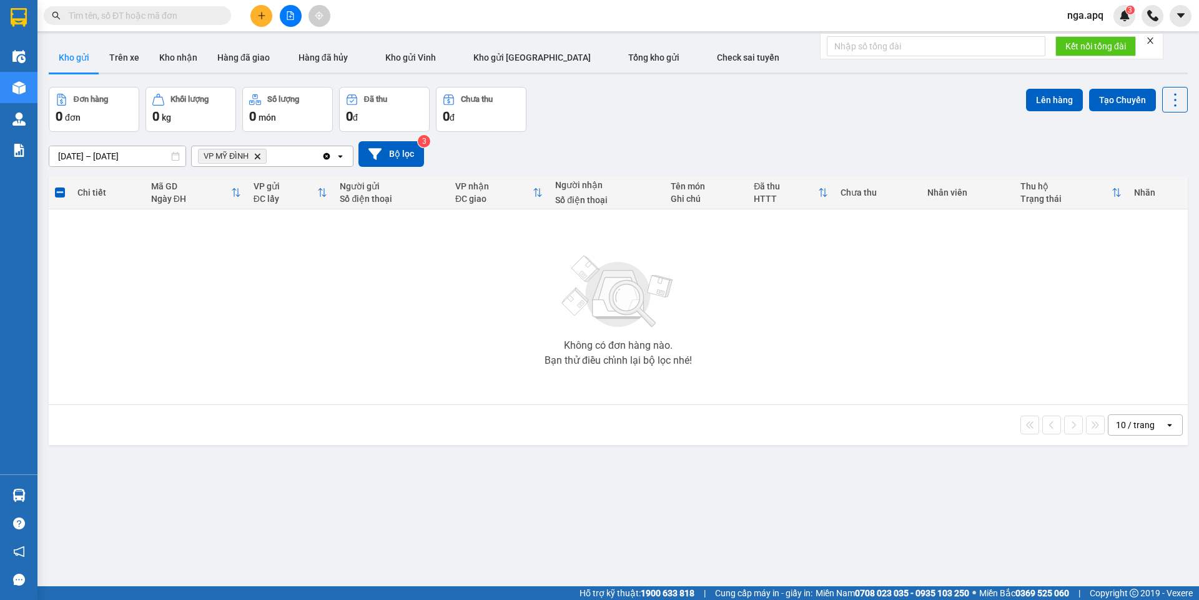
click at [259, 155] on icon "VP MỸ ĐÌNH, close by backspace" at bounding box center [258, 156] width 6 height 6
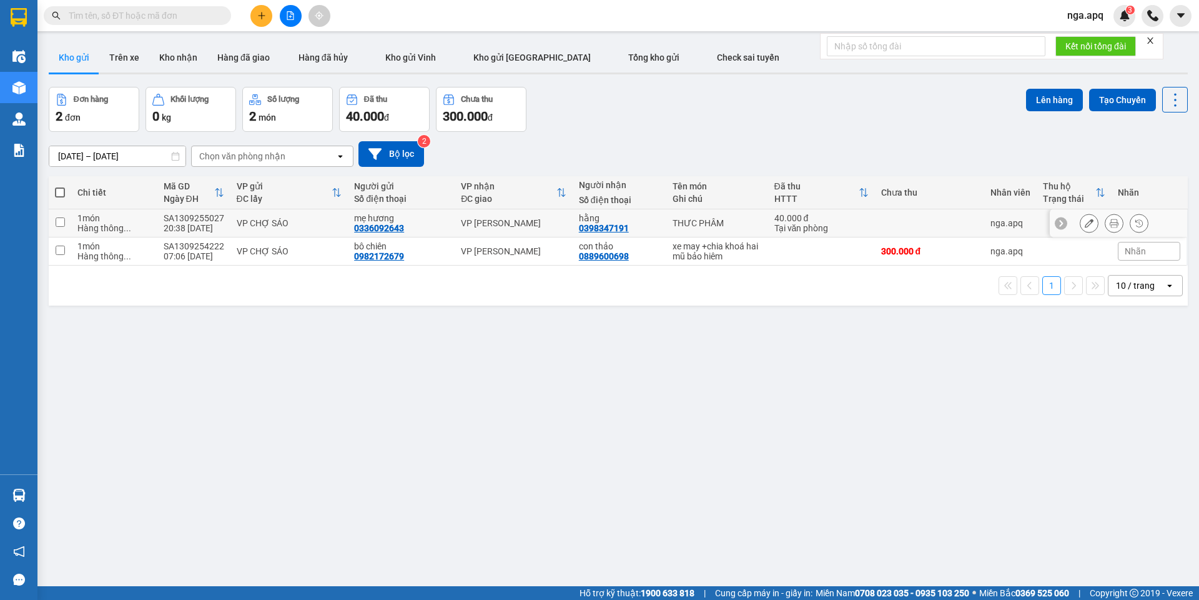
click at [58, 220] on input "checkbox" at bounding box center [60, 221] width 9 height 9
checkbox input "true"
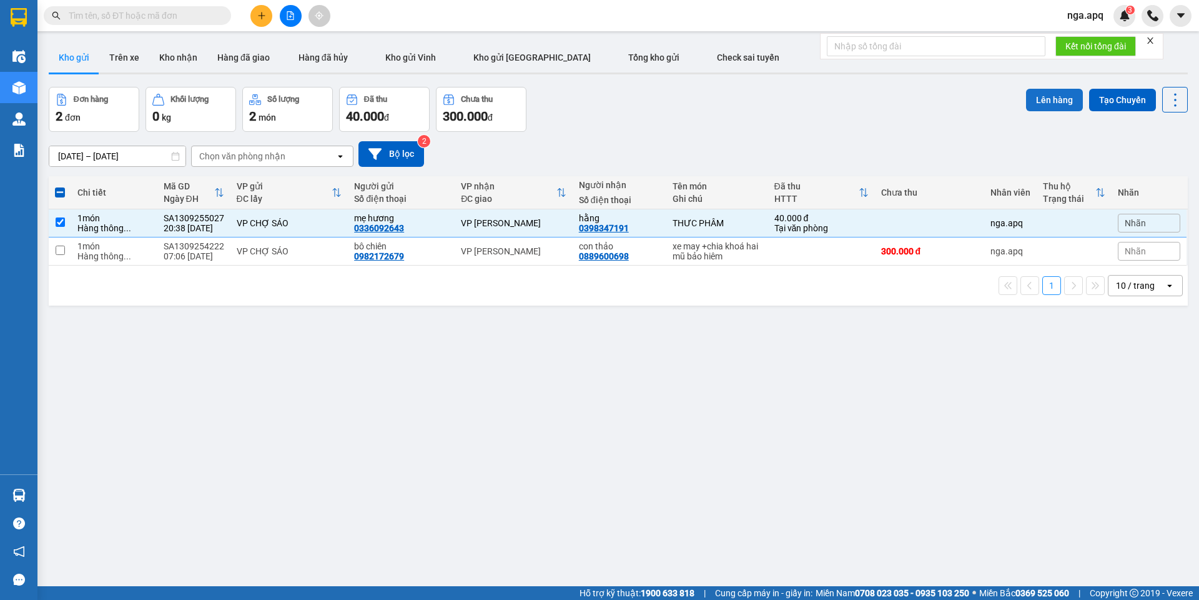
click at [1044, 94] on button "Lên hàng" at bounding box center [1054, 100] width 57 height 22
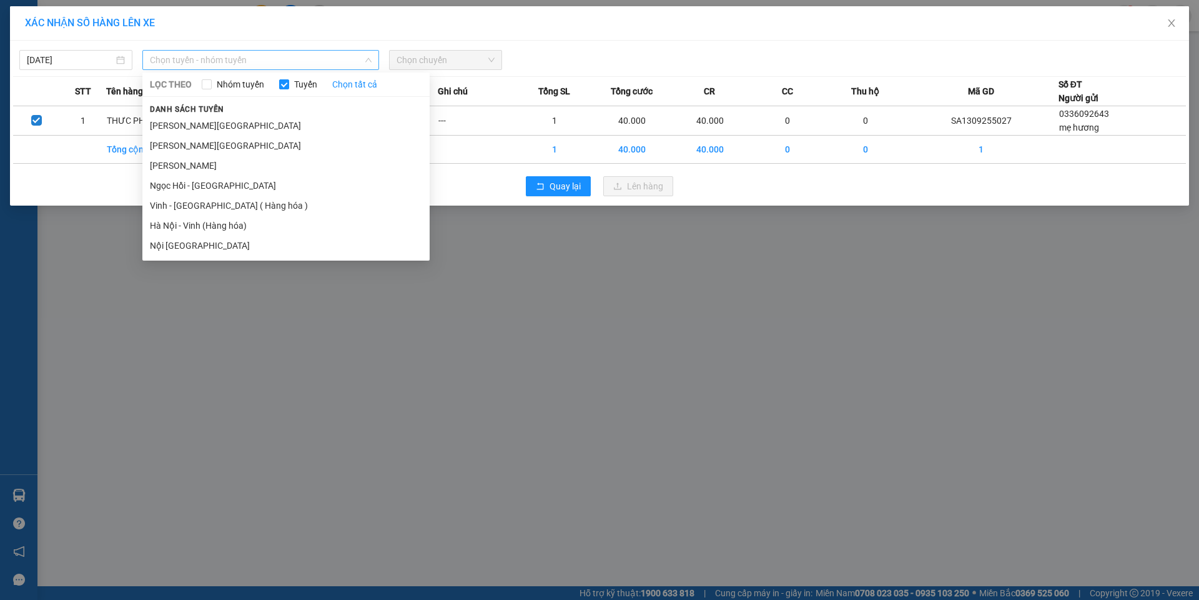
click at [249, 62] on span "Chọn tuyến - nhóm tuyến" at bounding box center [261, 60] width 222 height 19
click at [175, 204] on li "Vinh - [GEOGRAPHIC_DATA] ( Hàng hóa )" at bounding box center [285, 205] width 287 height 20
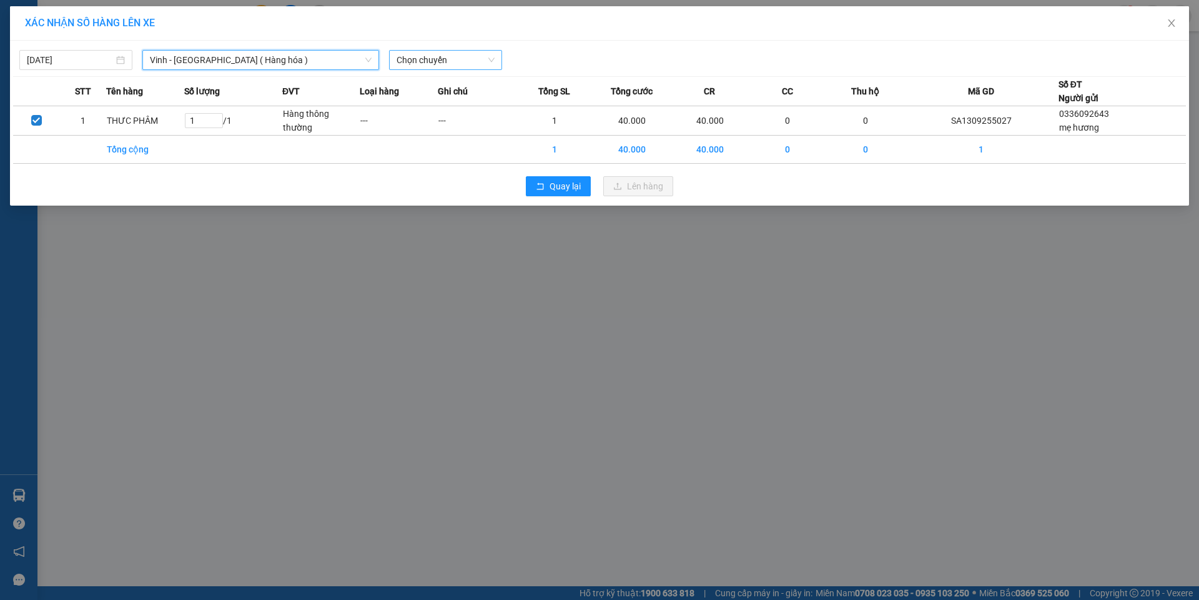
click at [462, 56] on span "Chọn chuyến" at bounding box center [446, 60] width 98 height 19
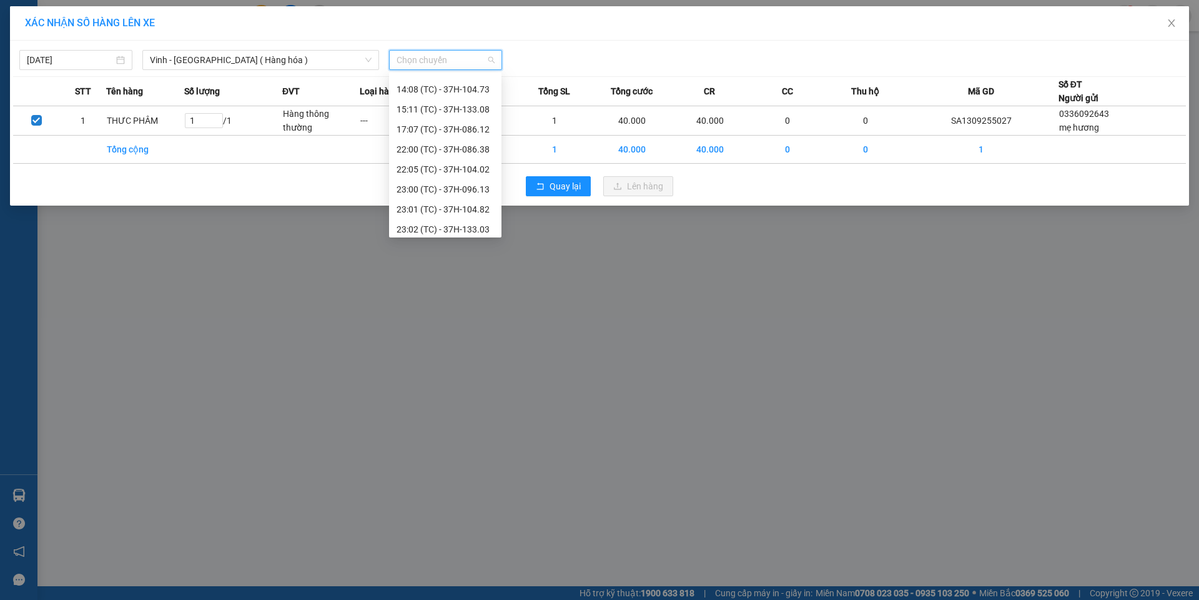
scroll to position [125, 0]
click at [428, 197] on div "23:01 (TC) - 37H-104.82" at bounding box center [445, 200] width 97 height 14
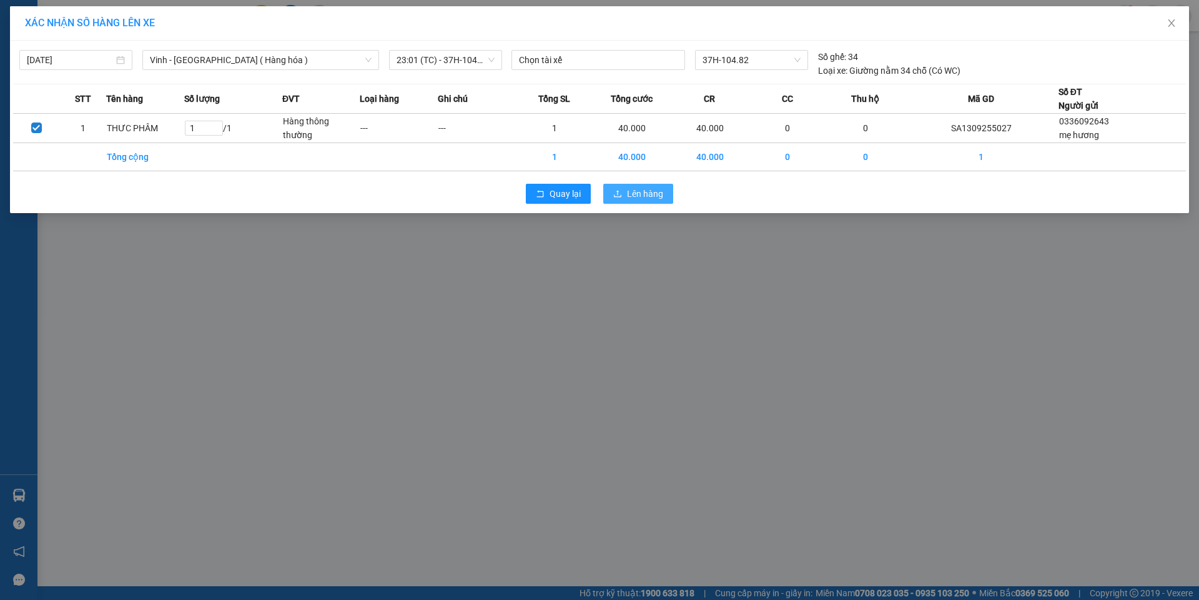
click at [649, 192] on span "Lên hàng" at bounding box center [645, 194] width 36 height 14
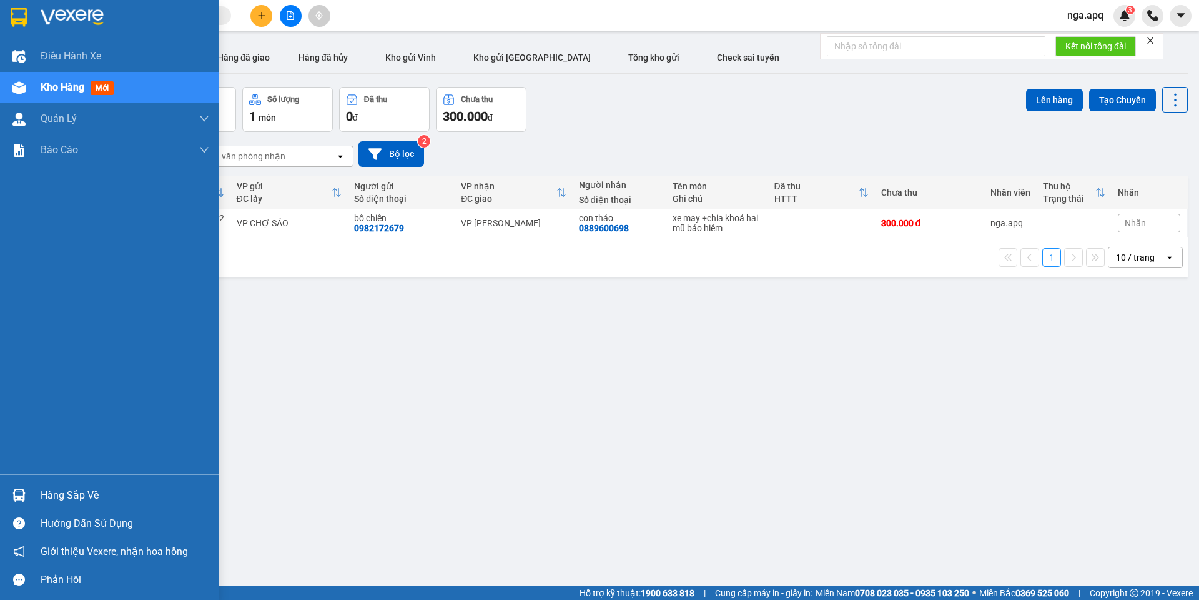
click at [20, 490] on img at bounding box center [18, 494] width 13 height 13
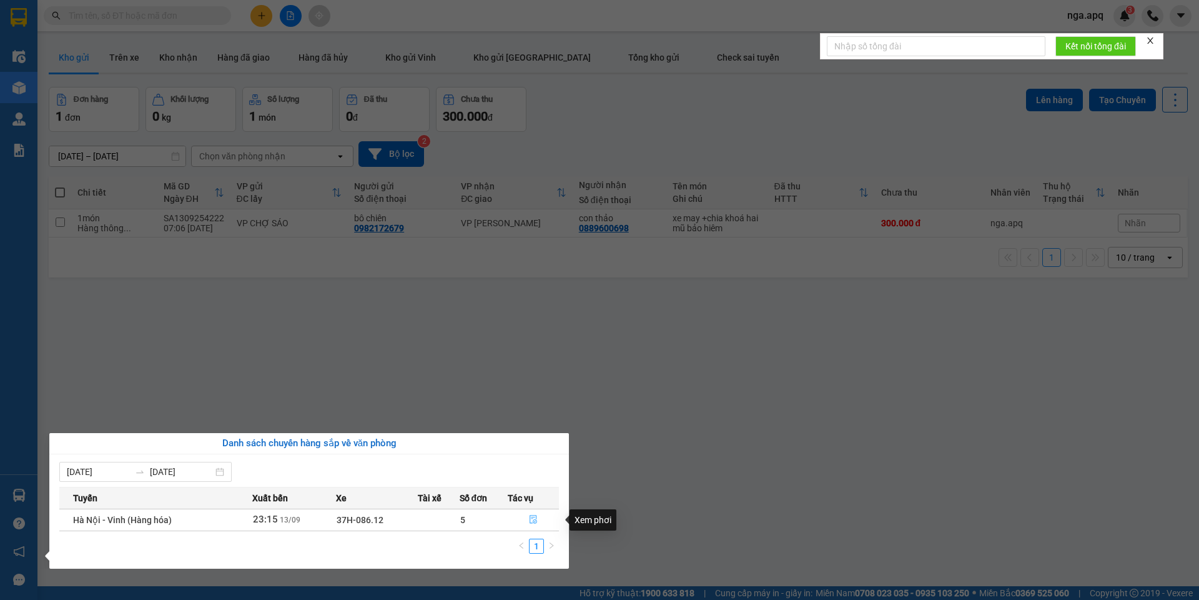
click at [535, 520] on icon "file-done" at bounding box center [533, 519] width 9 height 9
